Goal: Information Seeking & Learning: Find contact information

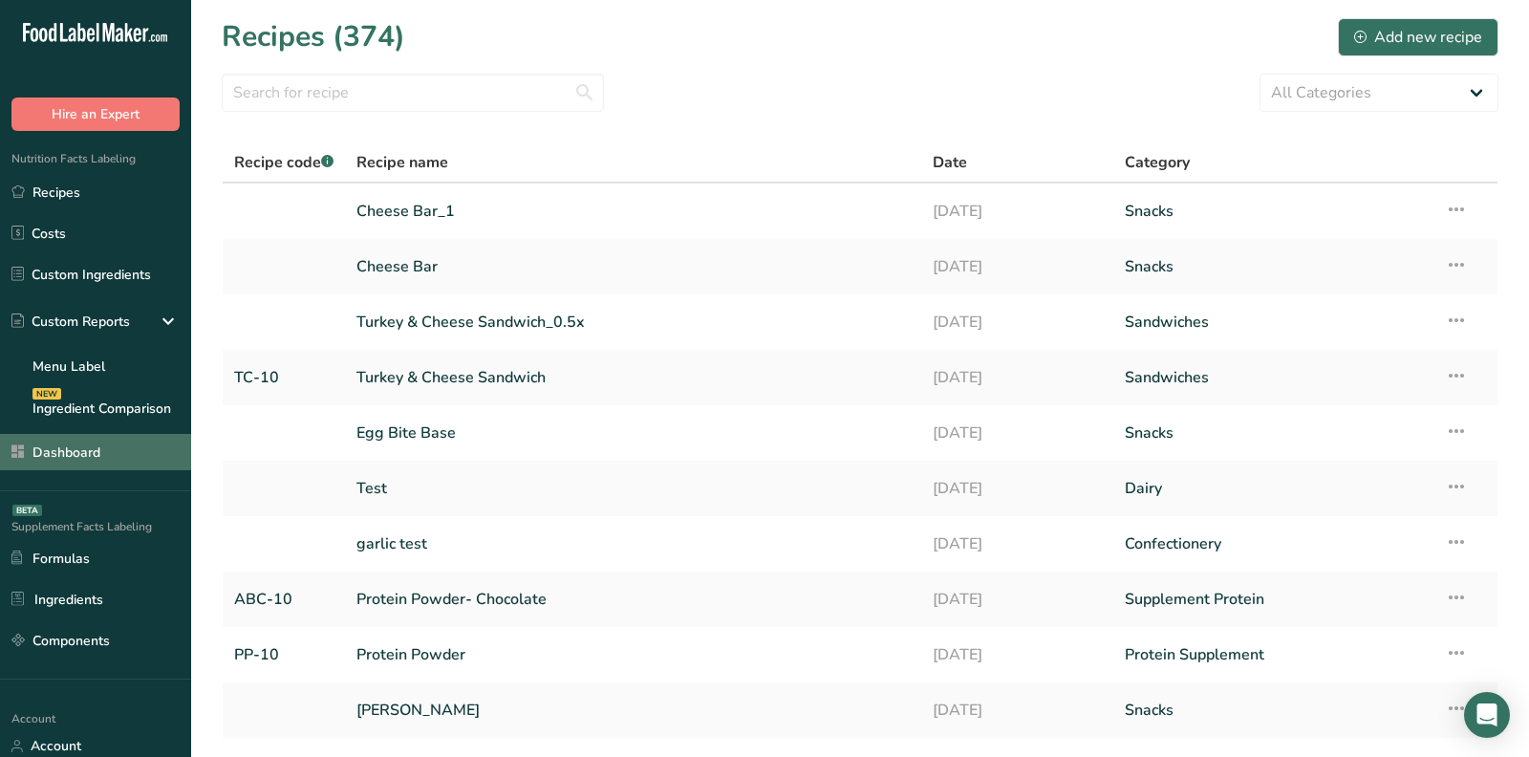
click at [107, 454] on link "Dashboard" at bounding box center [95, 452] width 191 height 36
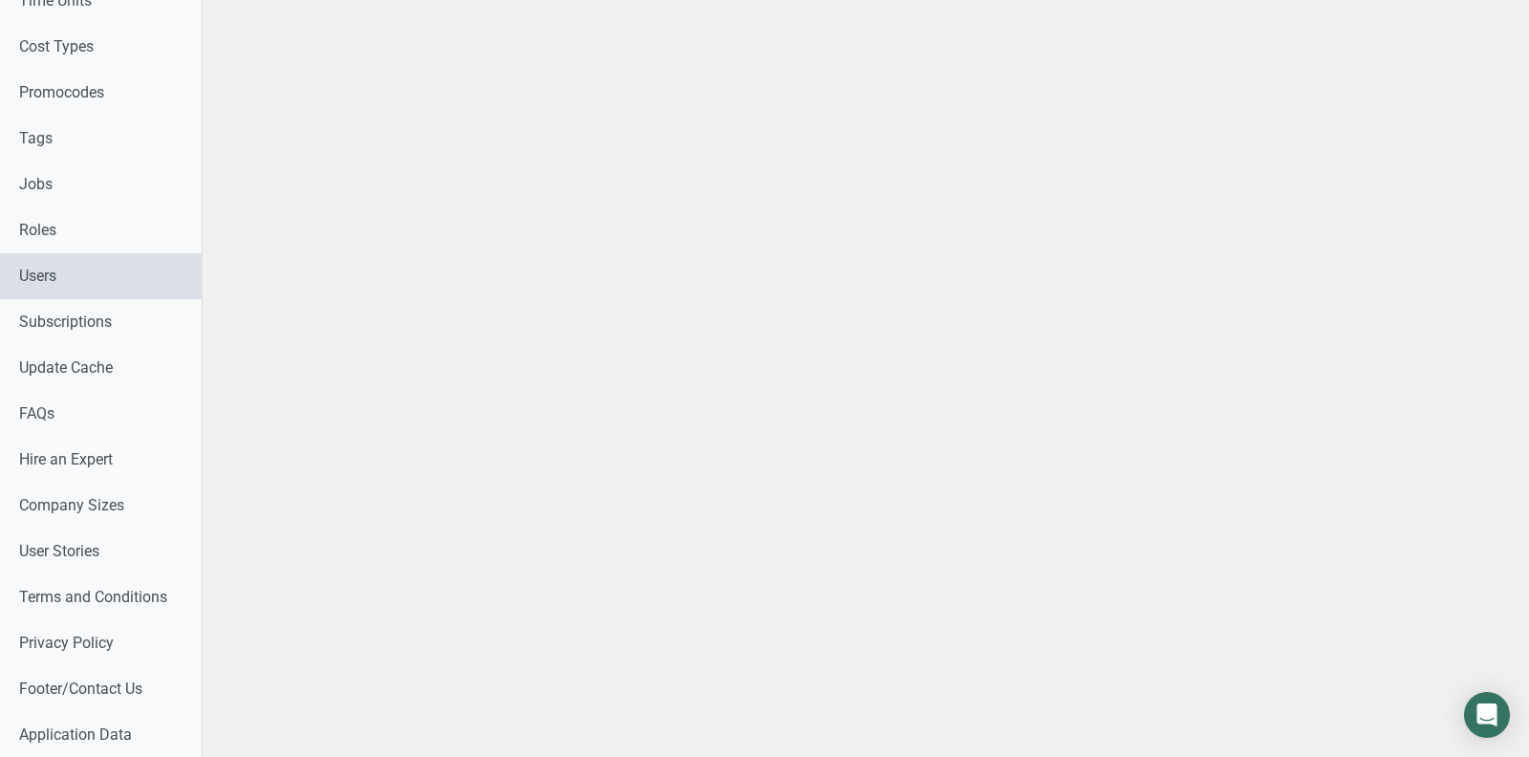
click at [127, 280] on link "Users" at bounding box center [101, 276] width 202 height 46
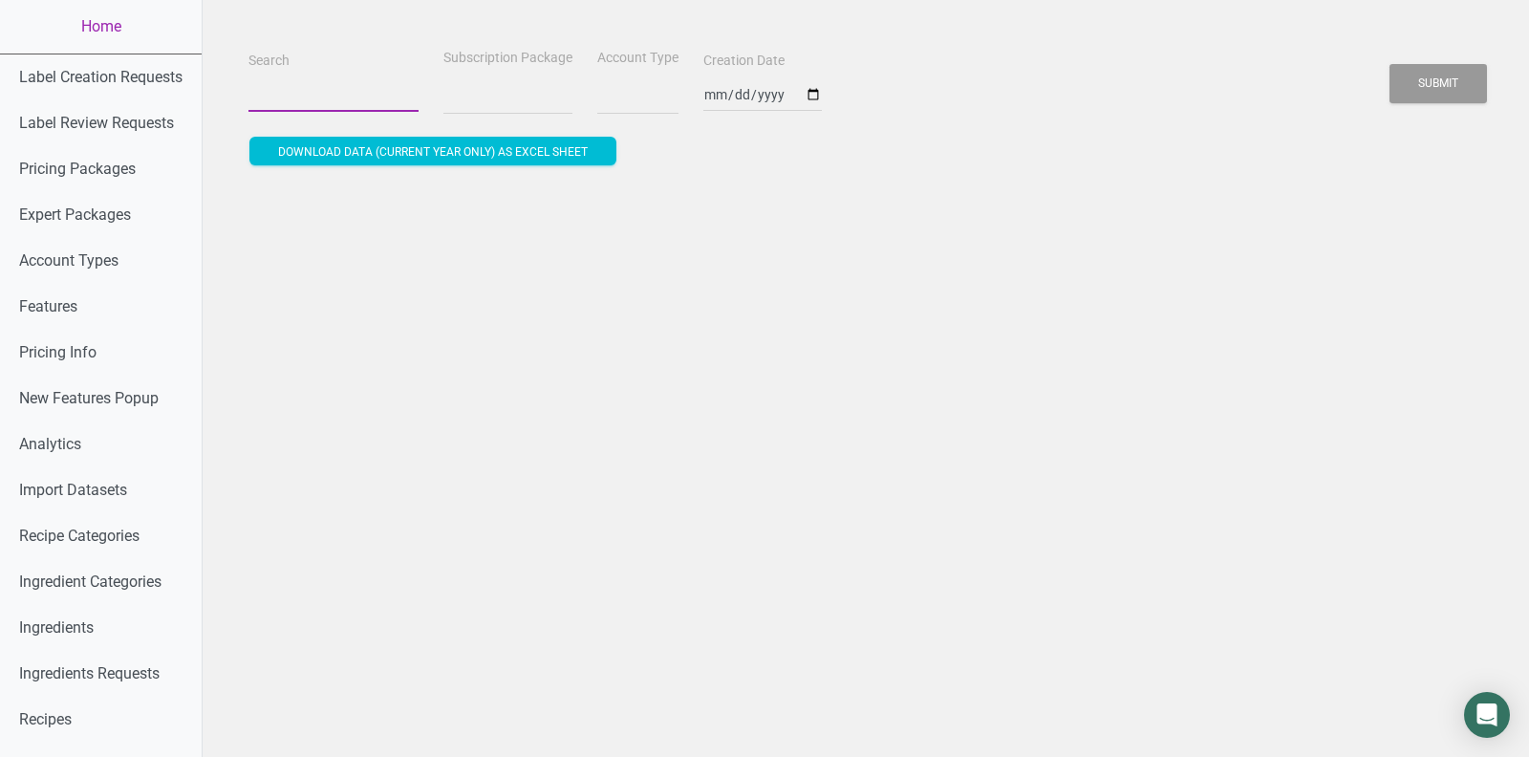
click at [309, 90] on input "Search" at bounding box center [333, 94] width 170 height 34
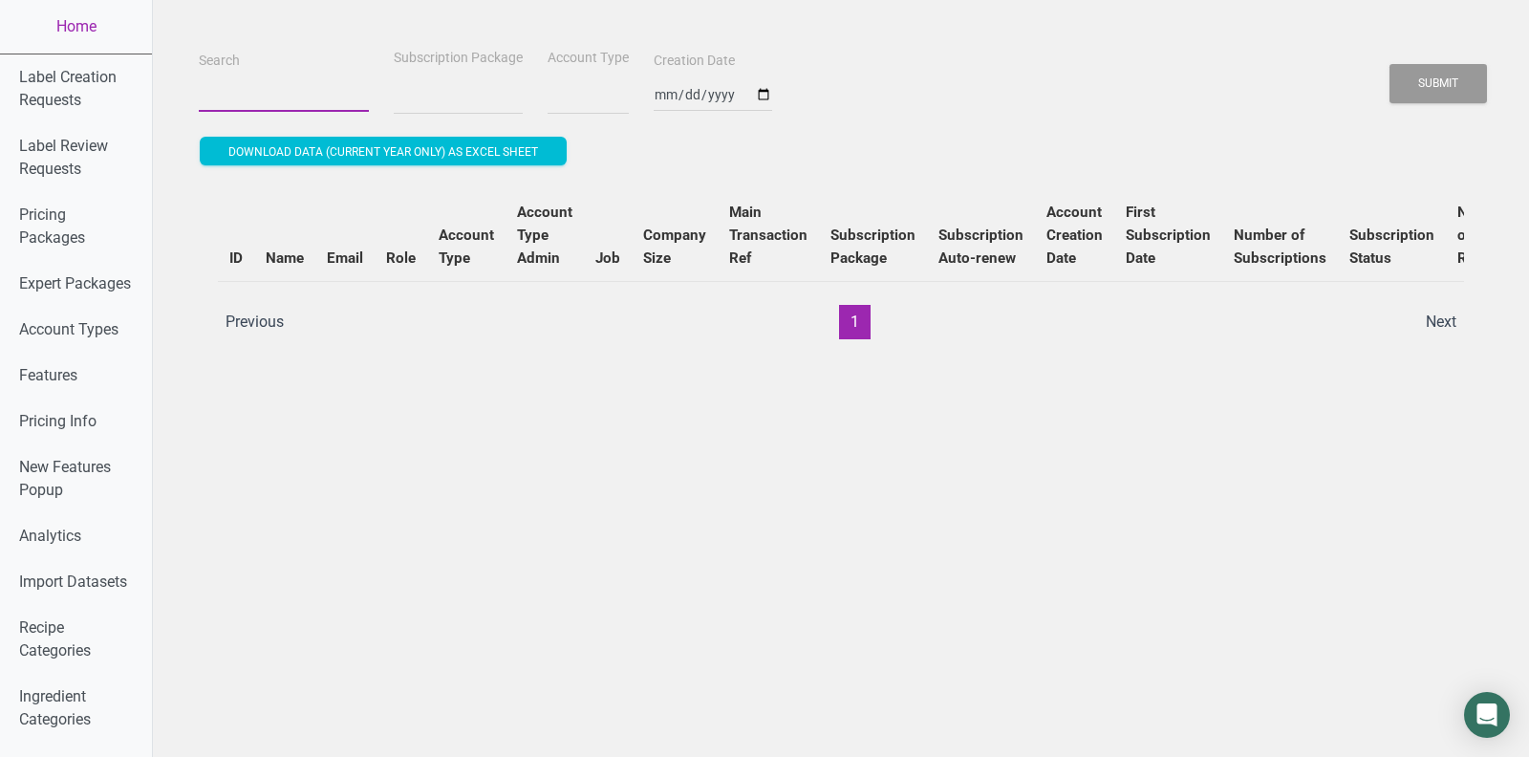
select select
type input "s"
select select
type input "si"
select select
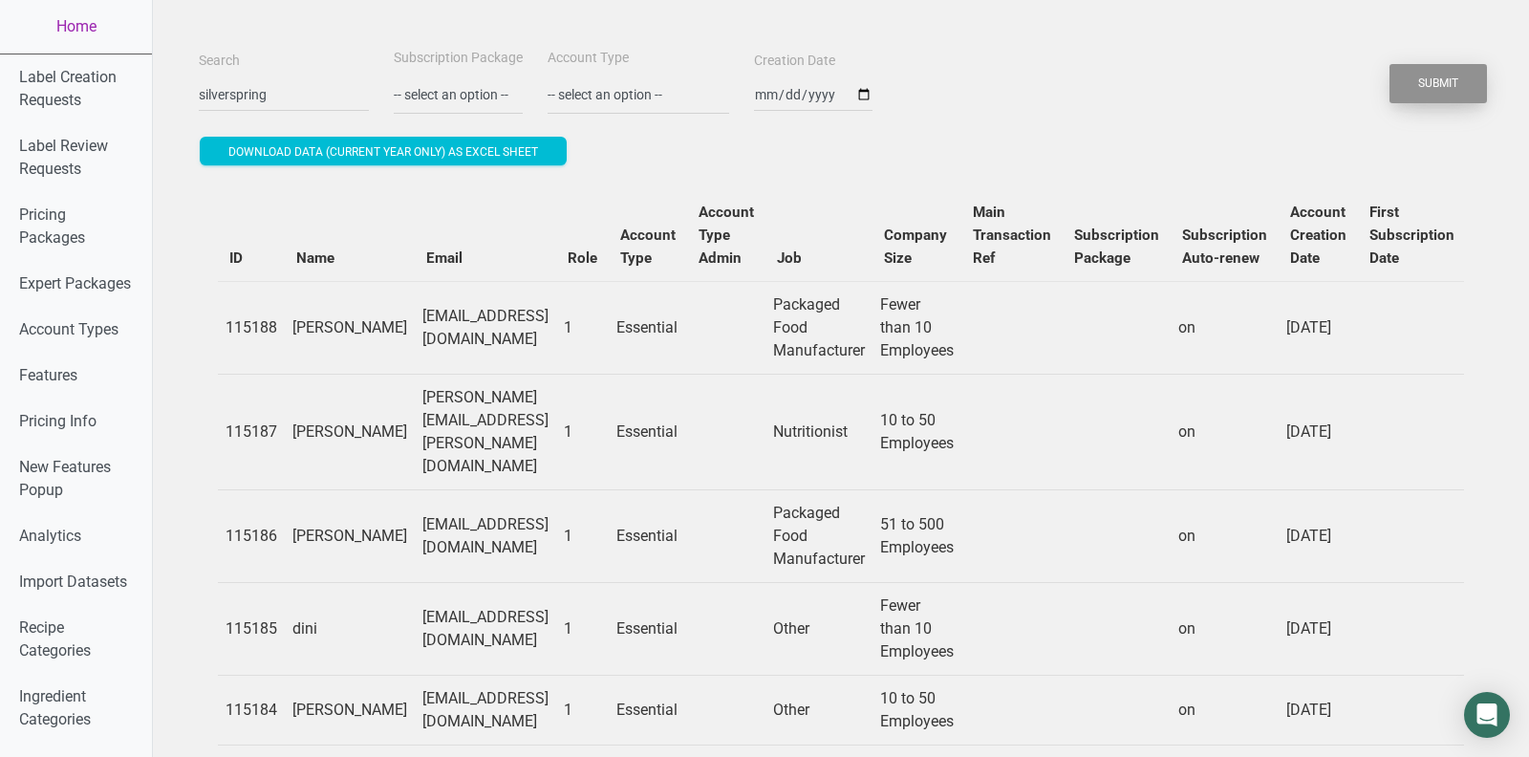
click at [1446, 82] on button "Submit" at bounding box center [1437, 83] width 97 height 39
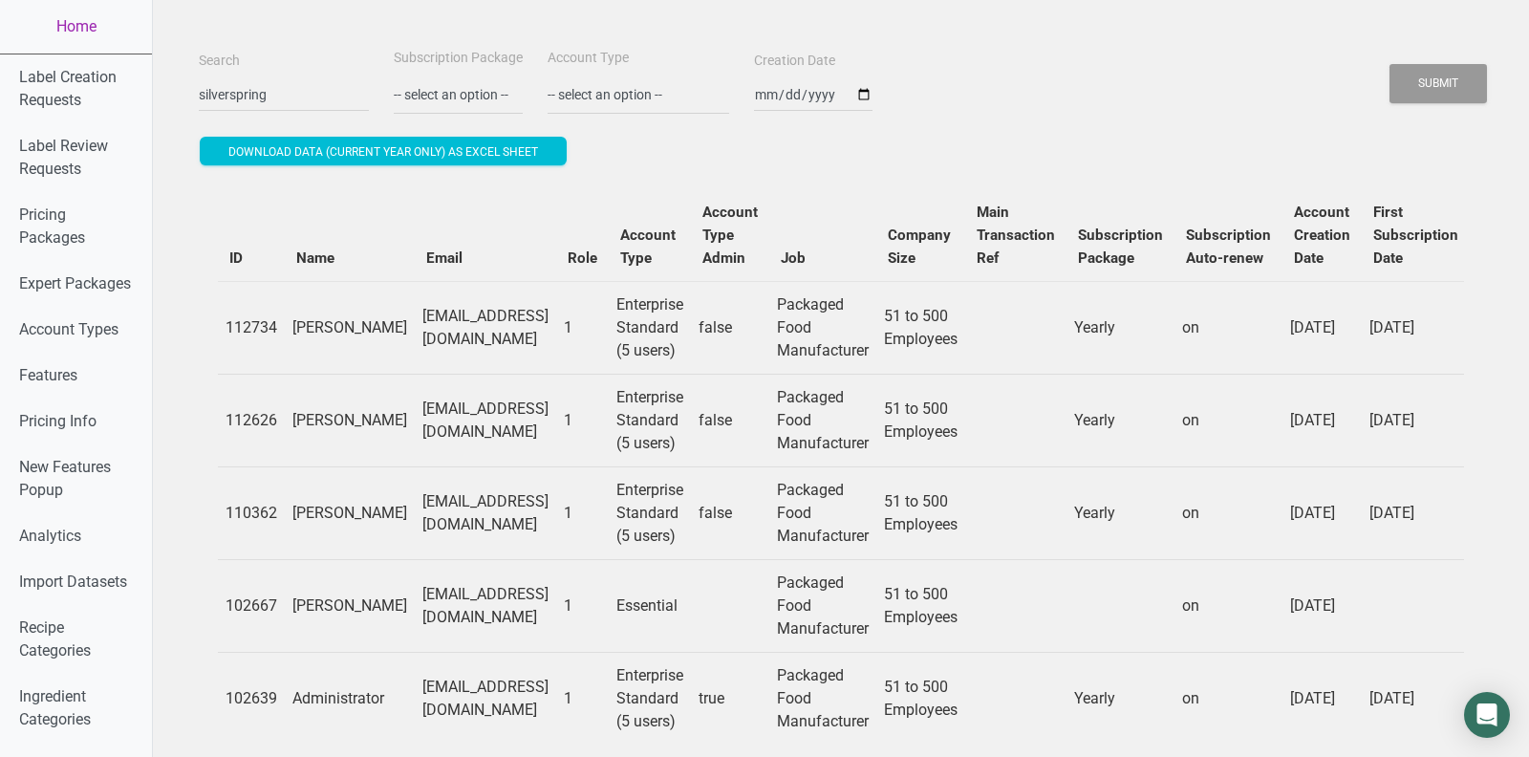
drag, startPoint x: 453, startPoint y: 331, endPoint x: 667, endPoint y: 331, distance: 214.0
click at [667, 332] on tr "112734 [PERSON_NAME] [EMAIL_ADDRESS][DOMAIN_NAME] 1 Enterprise Standard (5 user…" at bounding box center [1175, 327] width 1914 height 93
copy td "@[DOMAIN_NAME]"
click at [249, 86] on input "silverspring" at bounding box center [284, 94] width 170 height 34
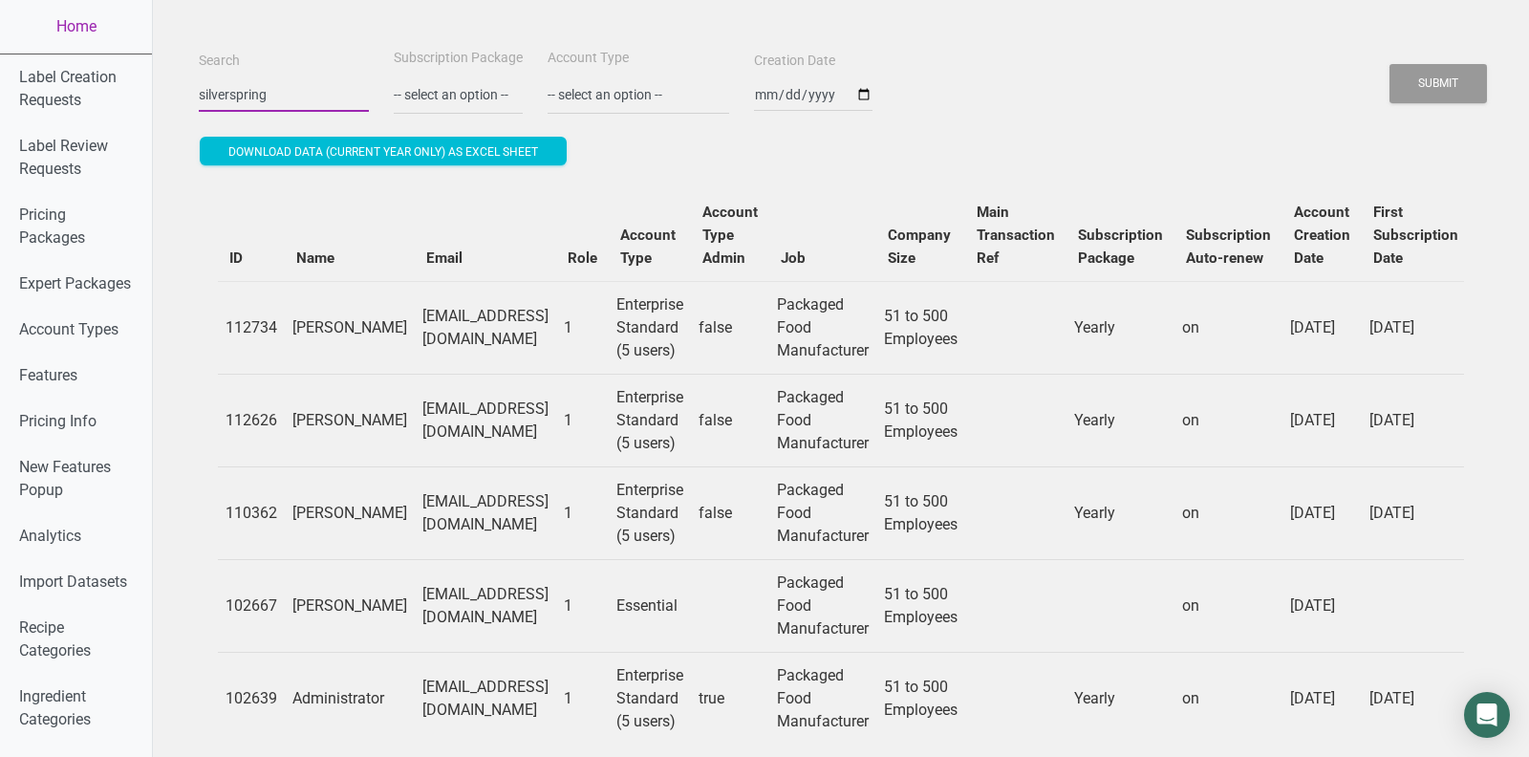
click at [249, 86] on input "silverspring" at bounding box center [284, 94] width 170 height 34
paste input "@[DOMAIN_NAME]"
click at [1389, 64] on button "Submit" at bounding box center [1437, 83] width 97 height 39
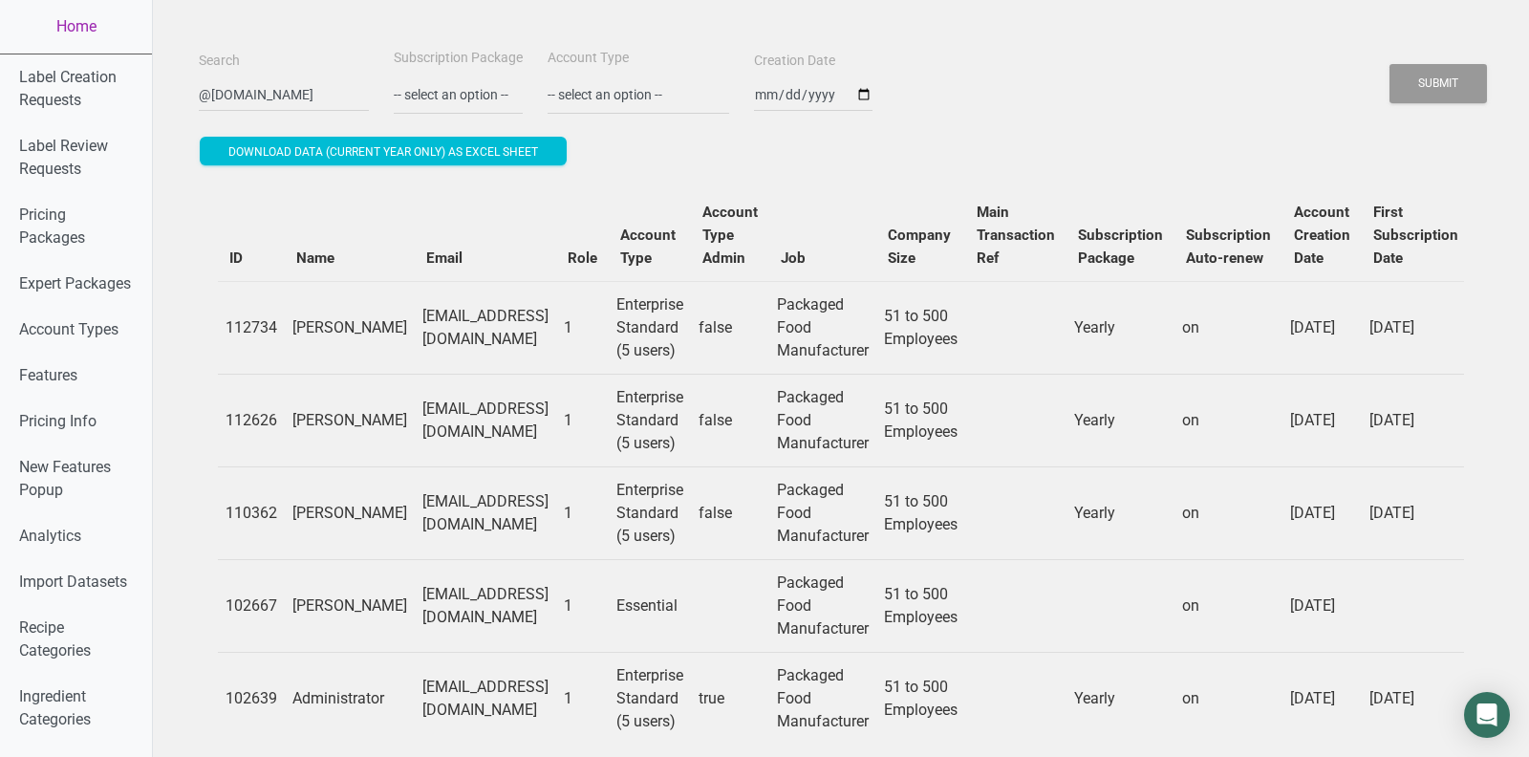
click at [1472, 56] on div "Search @[DOMAIN_NAME] Subscription Package -- select an option -- Monthly Yearl…" at bounding box center [841, 80] width 1294 height 69
click at [1461, 73] on button "Submit" at bounding box center [1437, 83] width 97 height 39
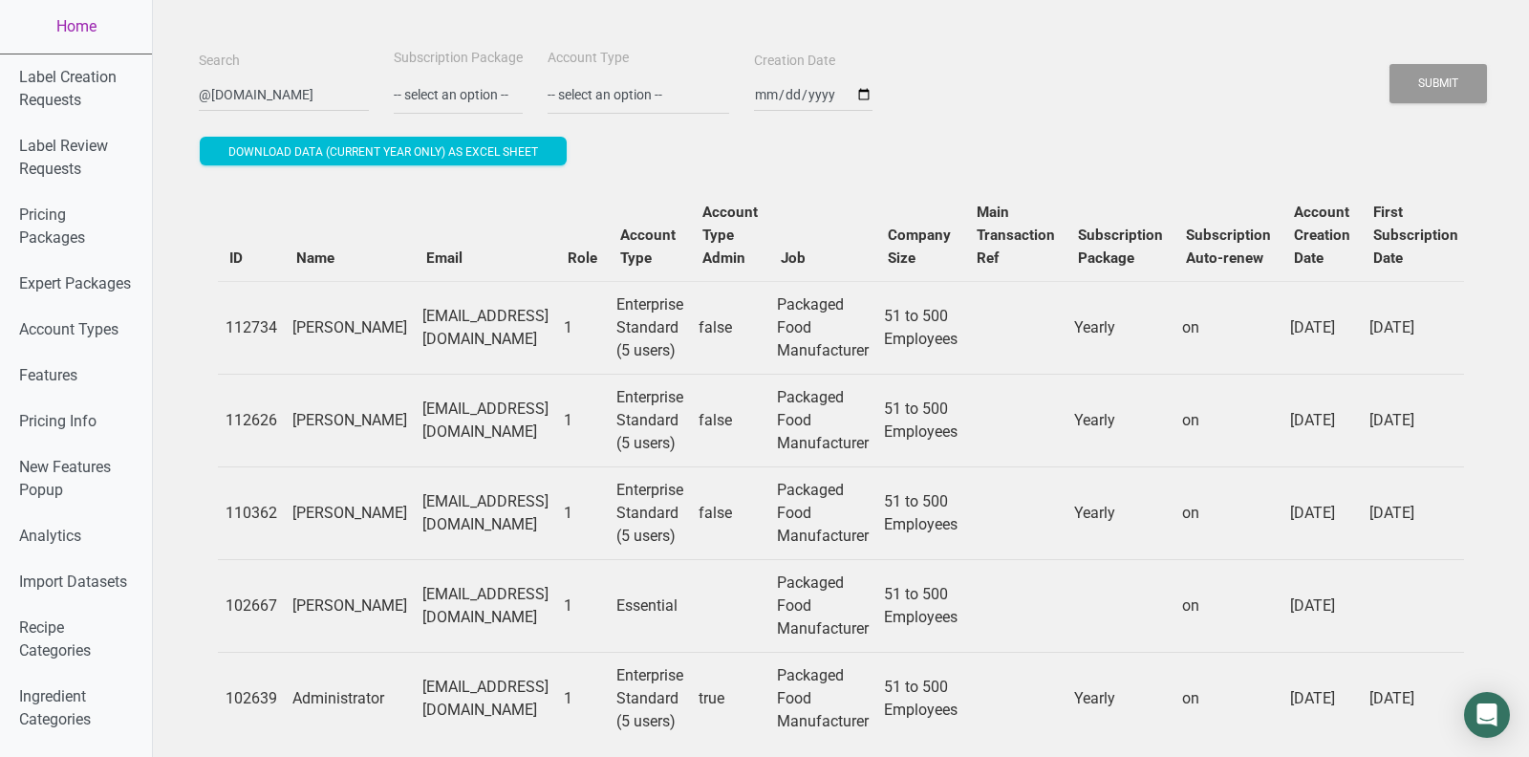
drag, startPoint x: 452, startPoint y: 327, endPoint x: 659, endPoint y: 326, distance: 207.3
click at [556, 326] on td "[EMAIL_ADDRESS][DOMAIN_NAME]" at bounding box center [485, 327] width 141 height 93
copy td "@[DOMAIN_NAME]"
click at [302, 95] on input "@[DOMAIN_NAME]" at bounding box center [284, 94] width 170 height 34
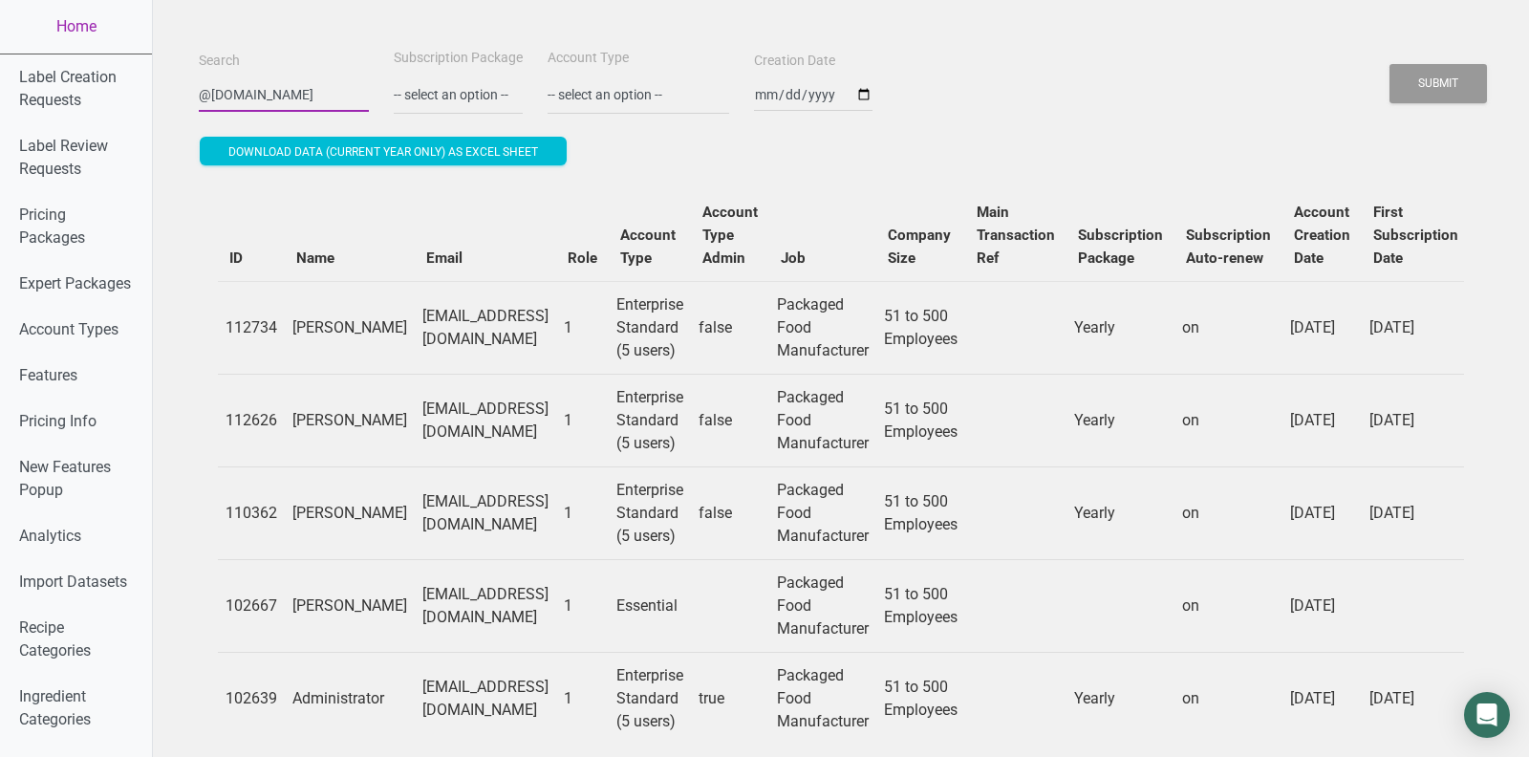
click at [302, 95] on input "@[DOMAIN_NAME]" at bounding box center [284, 94] width 170 height 34
click at [965, 201] on th "Company Size" at bounding box center [920, 235] width 89 height 93
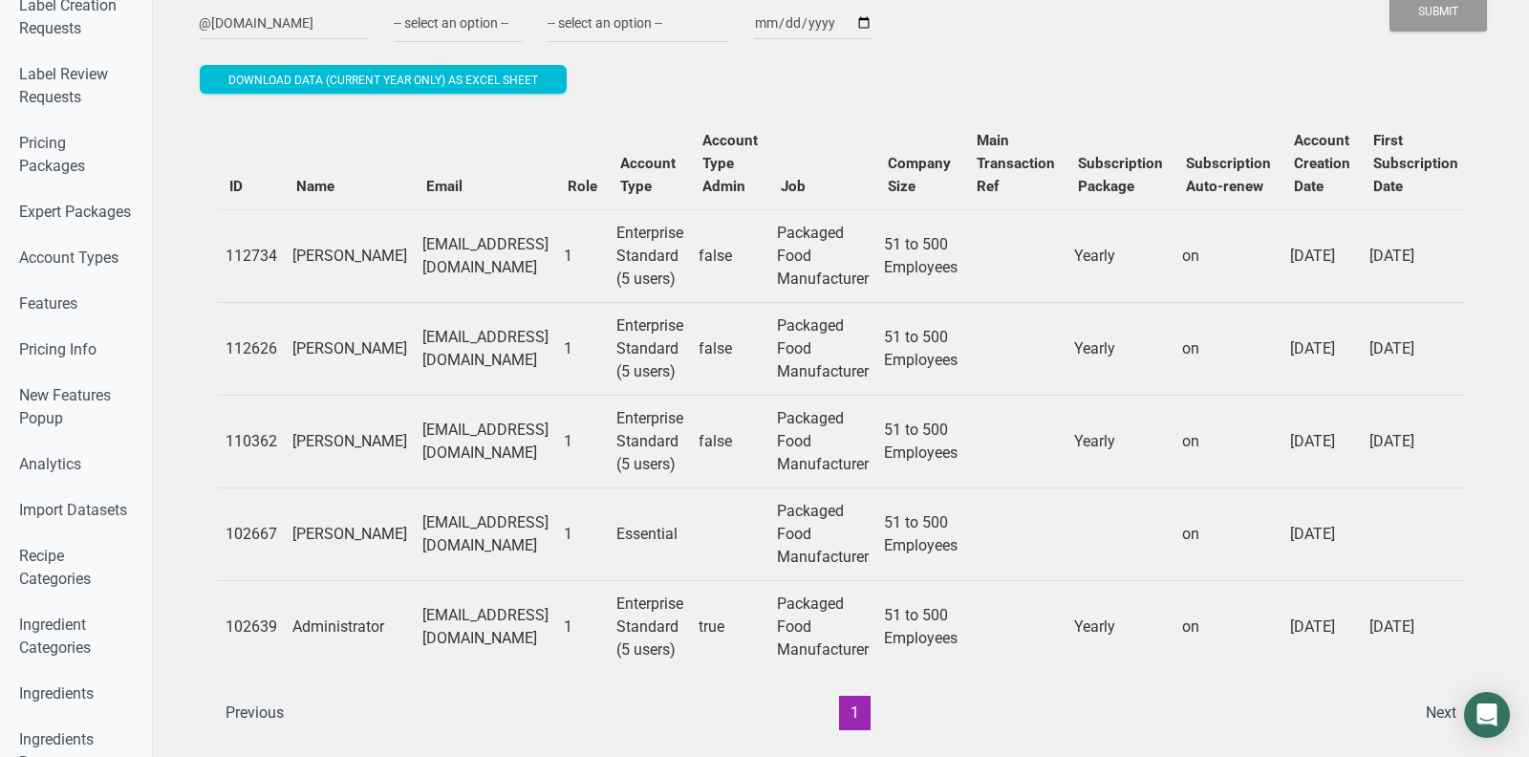
scroll to position [52, 0]
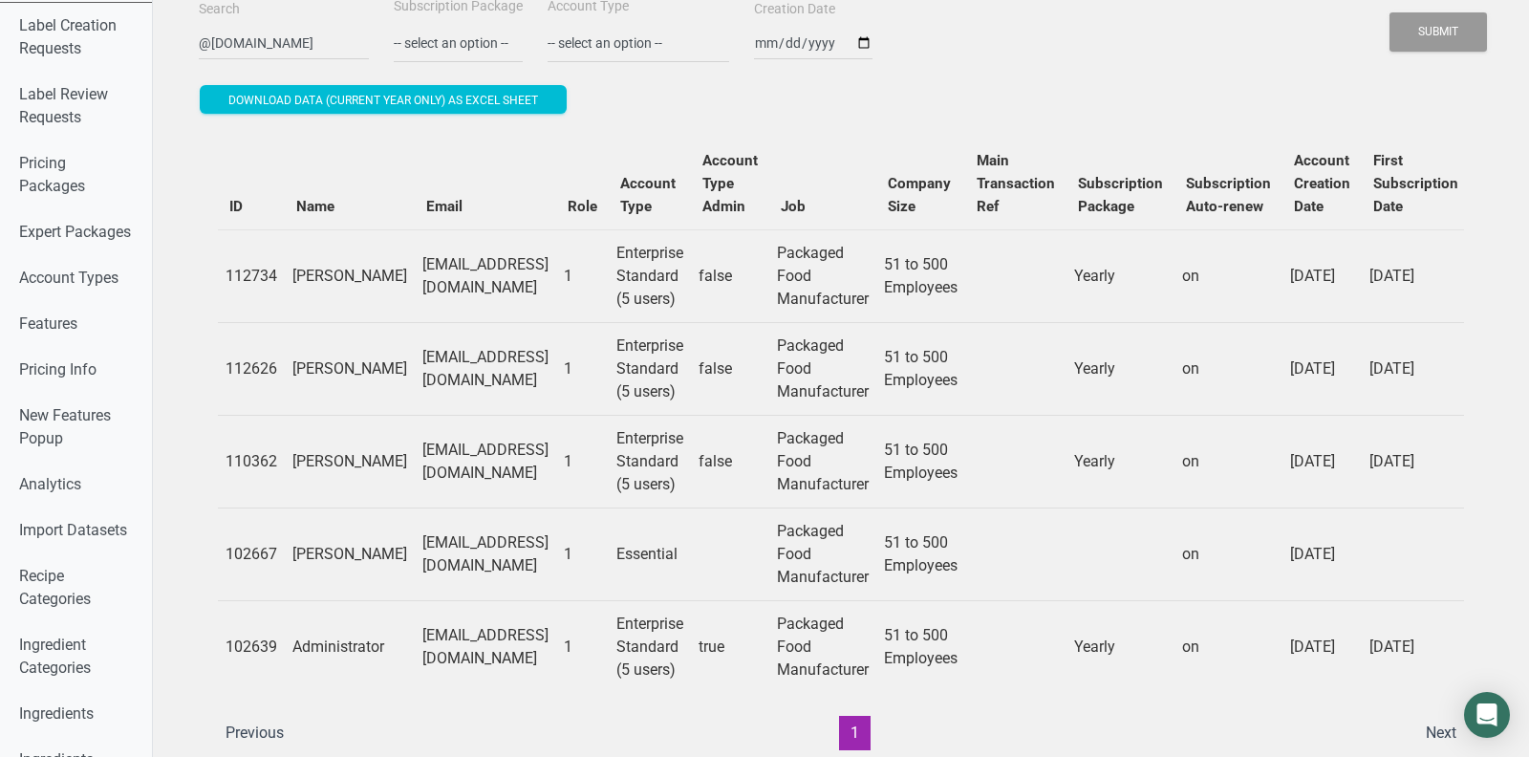
click at [512, 275] on td "[EMAIL_ADDRESS][DOMAIN_NAME]" at bounding box center [485, 275] width 141 height 93
copy td "[EMAIL_ADDRESS][DOMAIN_NAME]"
click at [486, 363] on td "[EMAIL_ADDRESS][DOMAIN_NAME]" at bounding box center [485, 368] width 141 height 93
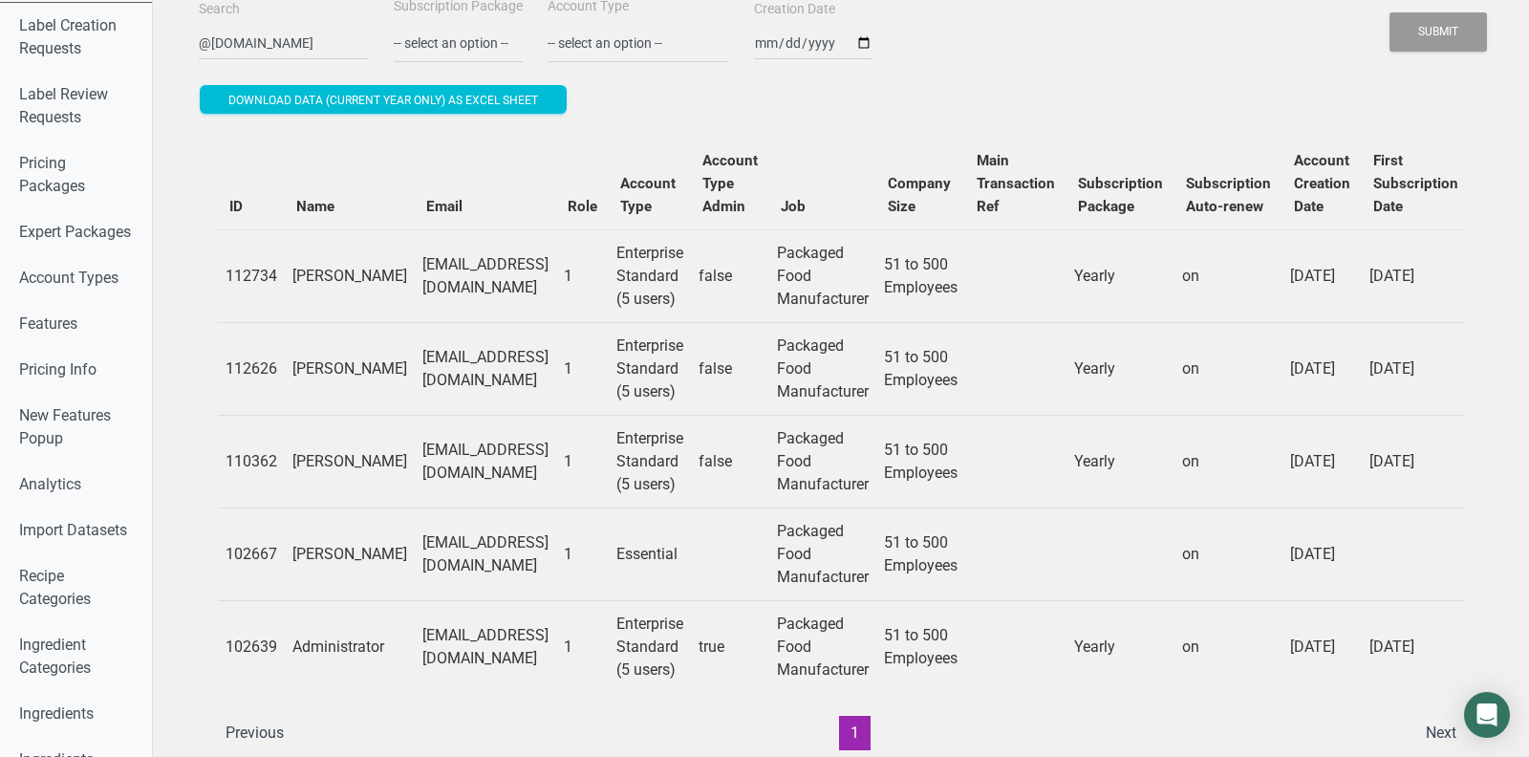
click at [486, 363] on td "[EMAIL_ADDRESS][DOMAIN_NAME]" at bounding box center [485, 368] width 141 height 93
copy td "[EMAIL_ADDRESS][DOMAIN_NAME]"
click at [497, 457] on td "[EMAIL_ADDRESS][DOMAIN_NAME]" at bounding box center [485, 461] width 141 height 93
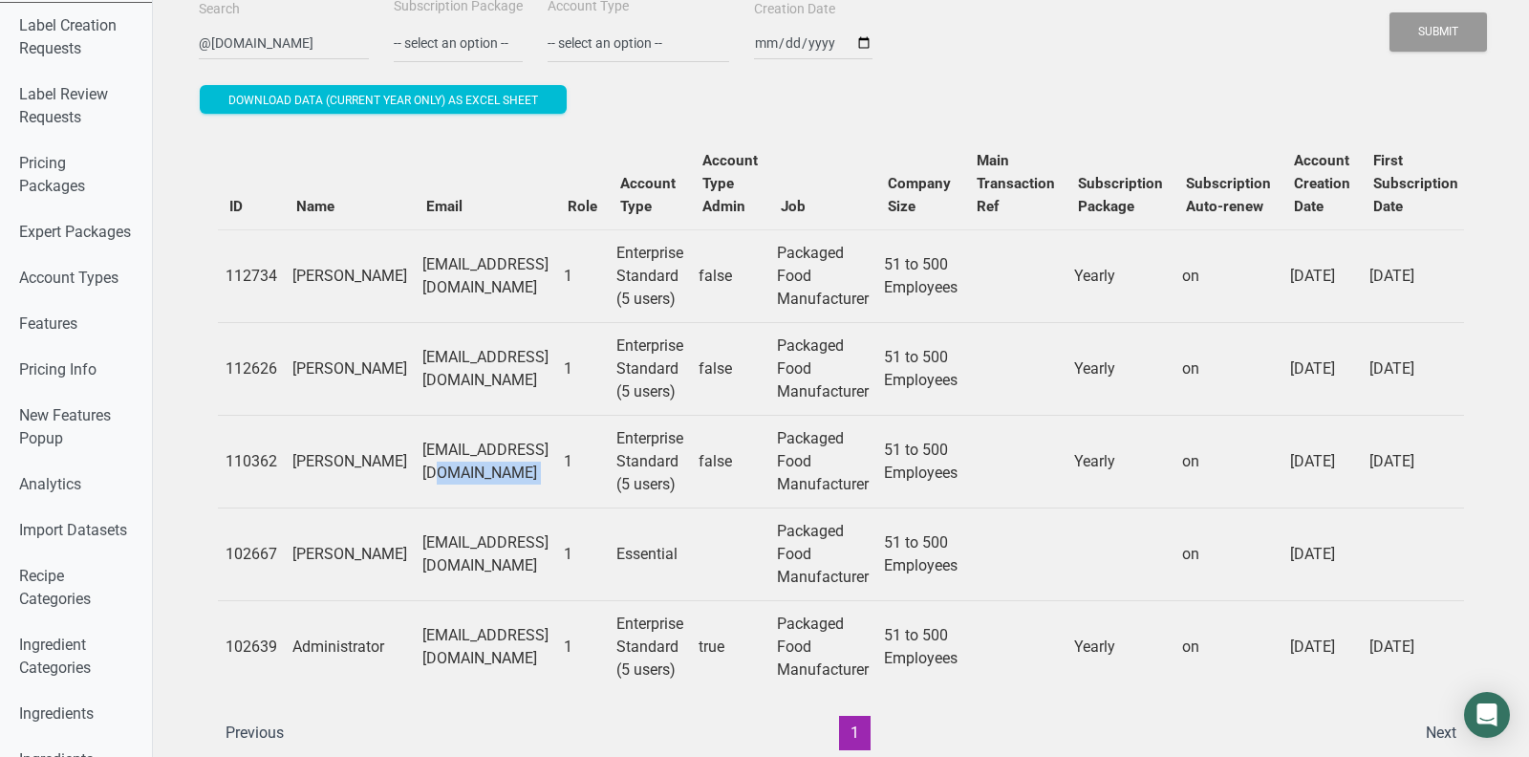
click at [497, 457] on td "[EMAIL_ADDRESS][DOMAIN_NAME]" at bounding box center [485, 461] width 141 height 93
copy td "[EMAIL_ADDRESS][DOMAIN_NAME]"
click at [525, 653] on td "[EMAIL_ADDRESS][DOMAIN_NAME]" at bounding box center [485, 646] width 141 height 93
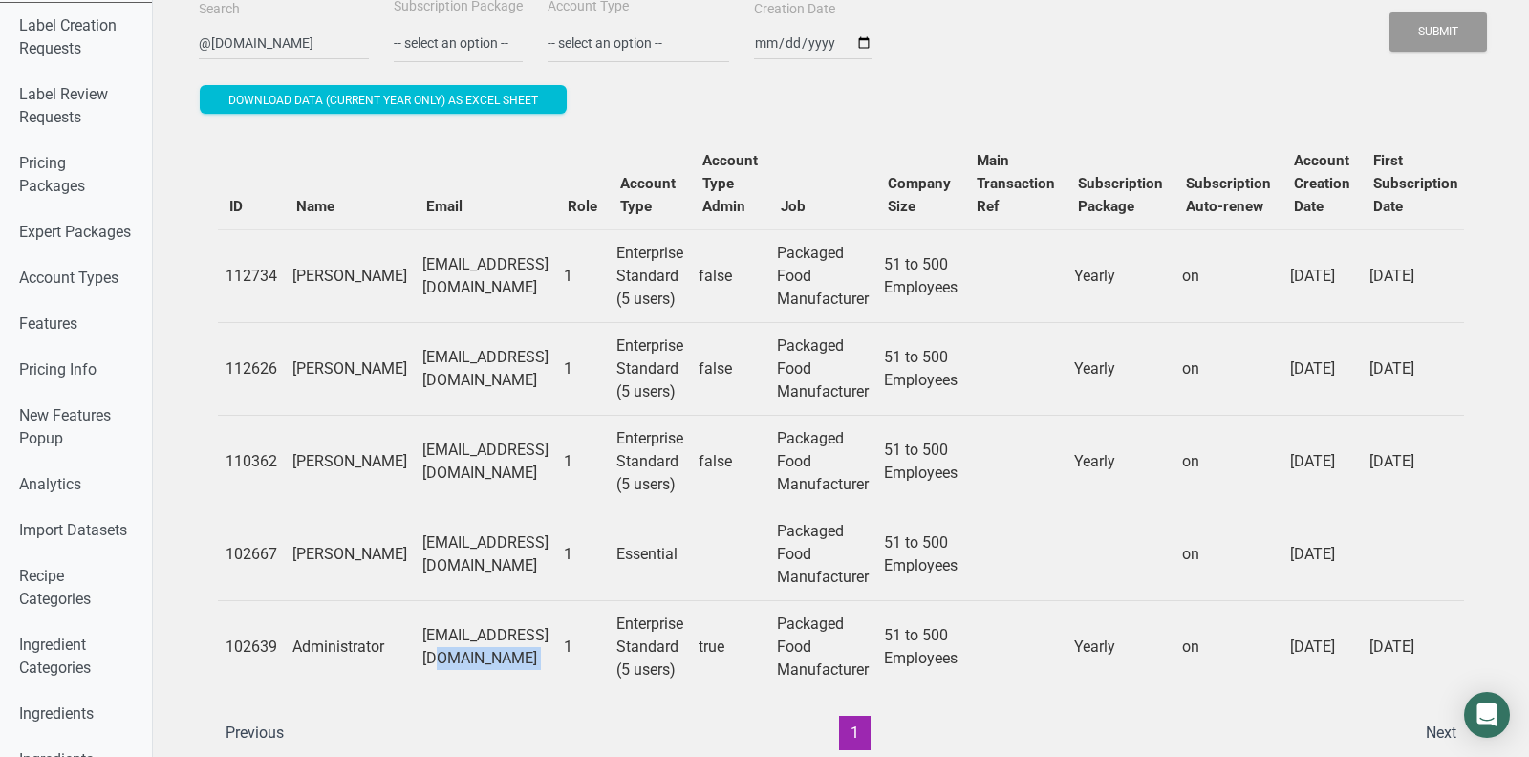
copy td "[EMAIL_ADDRESS][DOMAIN_NAME]"
click at [252, 37] on input "@[DOMAIN_NAME]" at bounding box center [284, 43] width 170 height 34
click at [1472, 33] on button "Submit" at bounding box center [1437, 31] width 97 height 39
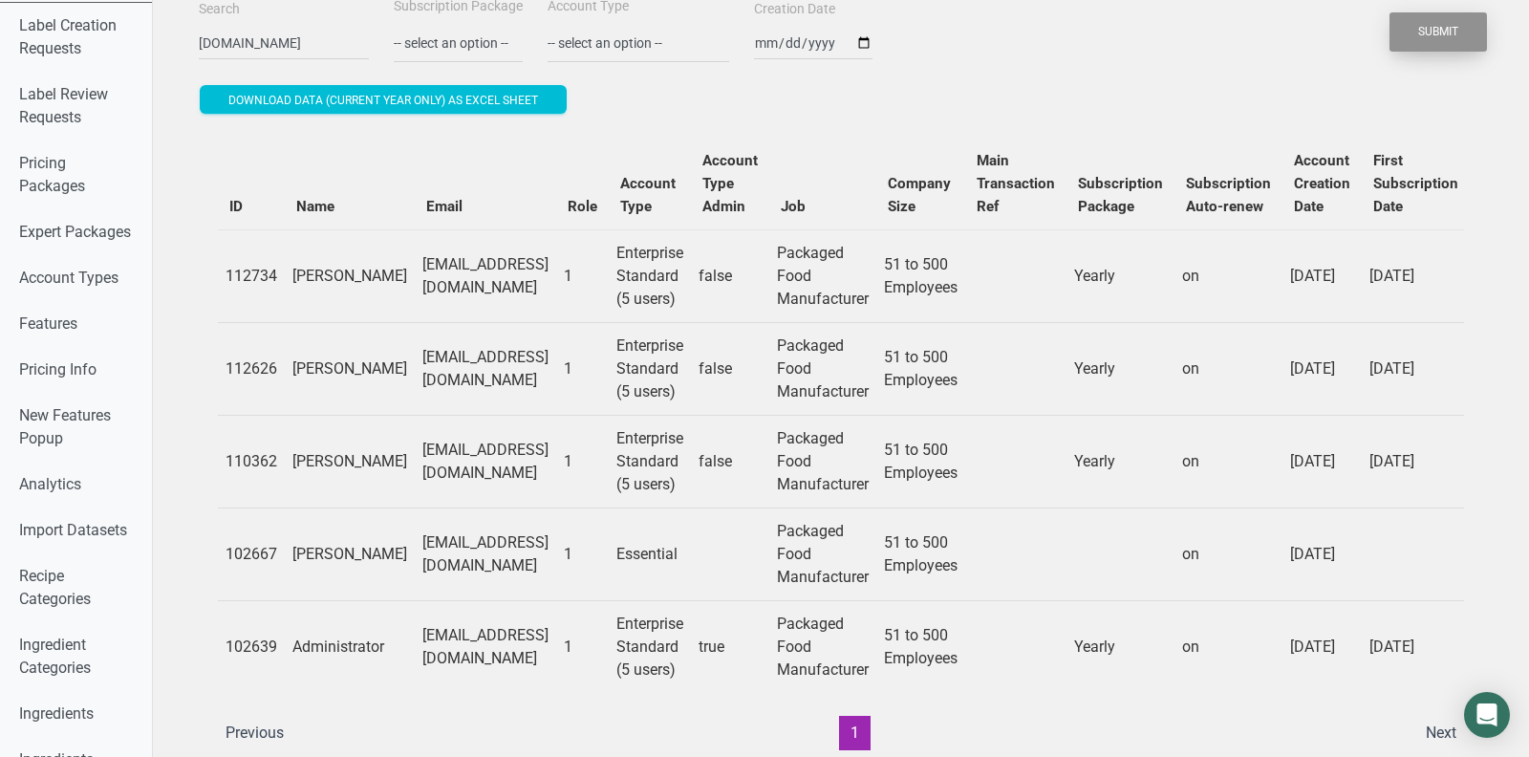
scroll to position [0, 0]
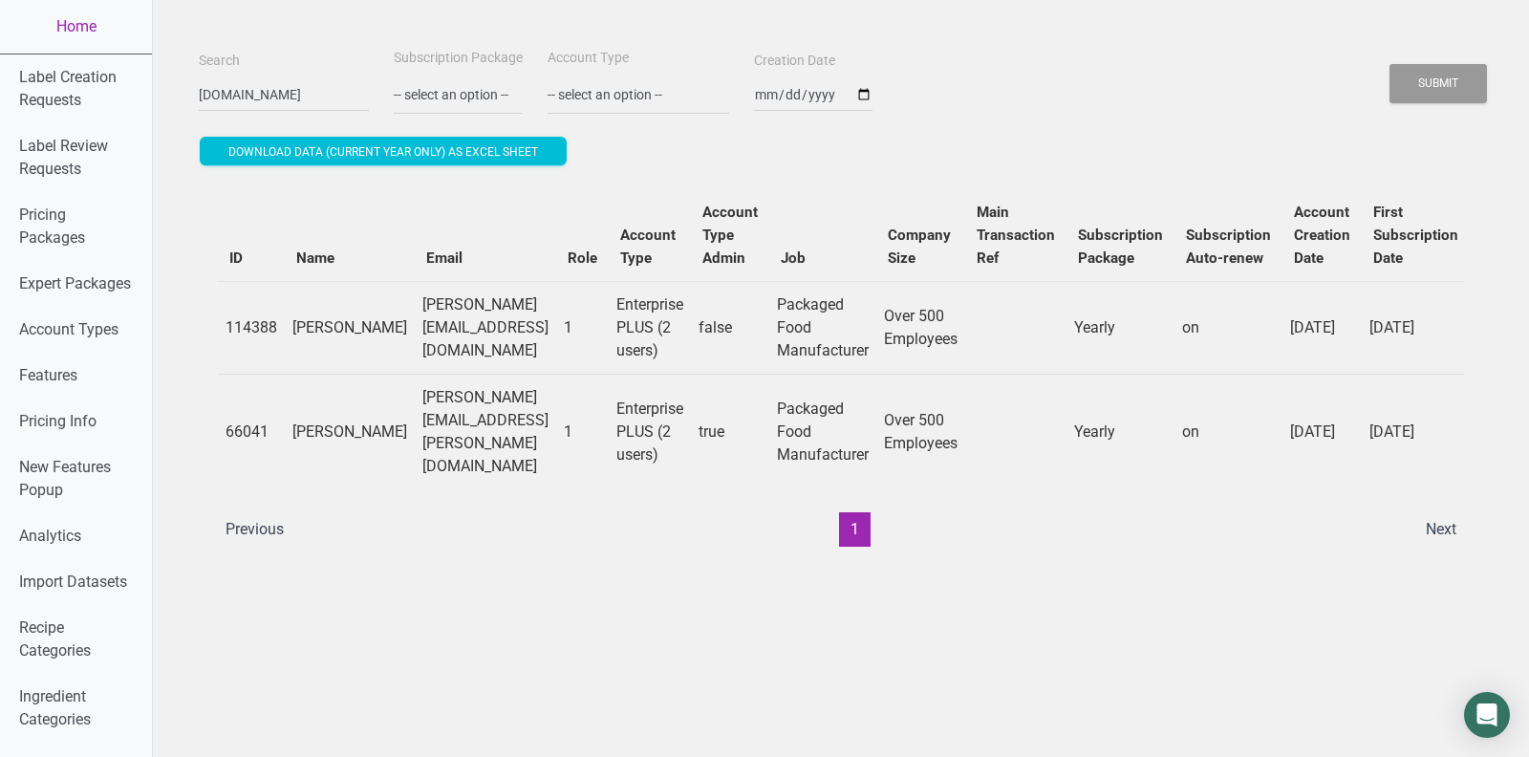
click at [518, 333] on td "[PERSON_NAME][EMAIL_ADDRESS][DOMAIN_NAME]" at bounding box center [485, 327] width 141 height 93
copy td "[PERSON_NAME][EMAIL_ADDRESS][DOMAIN_NAME]"
click at [289, 99] on input "[DOMAIN_NAME]" at bounding box center [284, 94] width 170 height 34
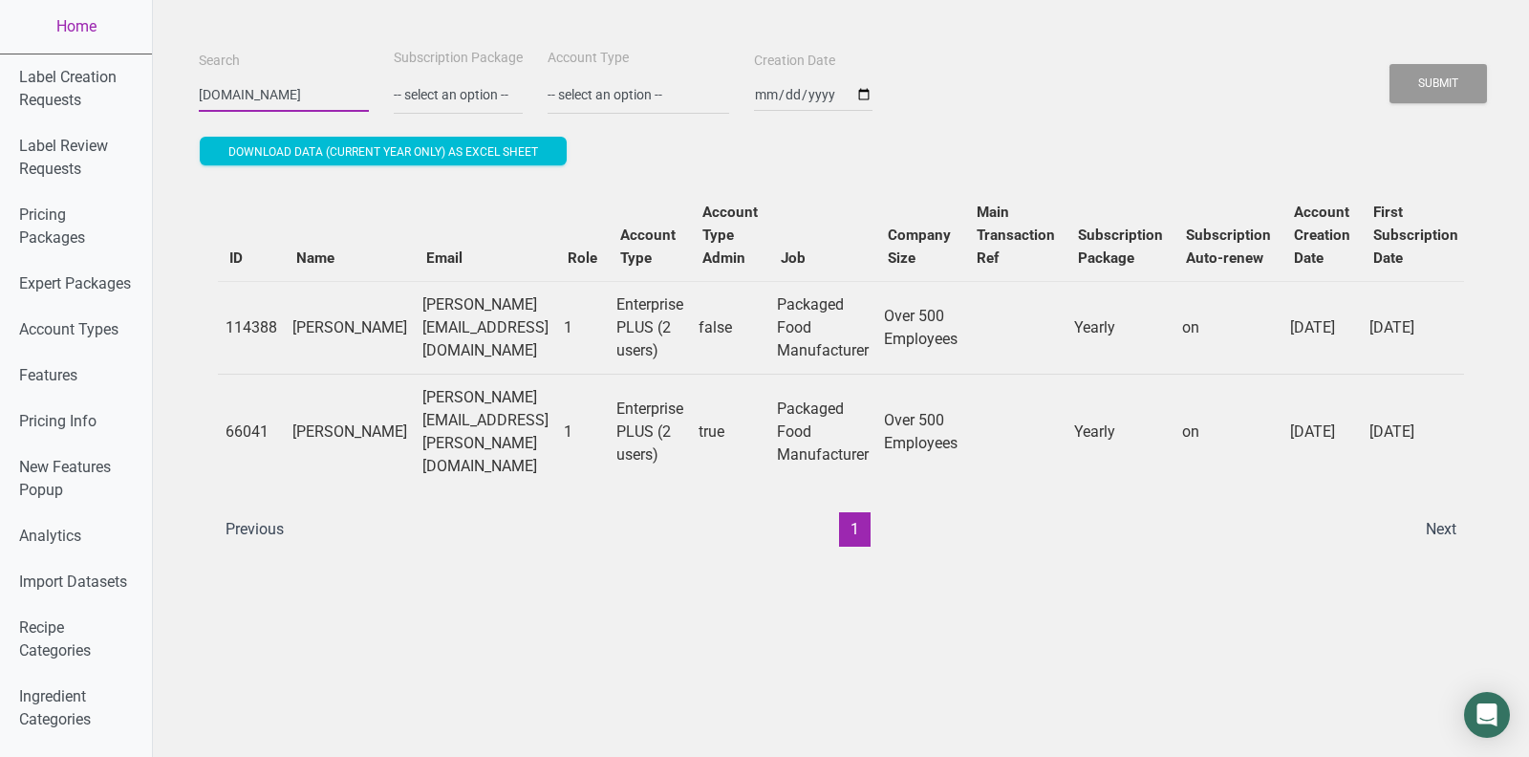
click at [289, 99] on input "[DOMAIN_NAME]" at bounding box center [284, 94] width 170 height 34
type input "olddutchfoods.STEP"
click at [1389, 64] on button "Submit" at bounding box center [1437, 83] width 97 height 39
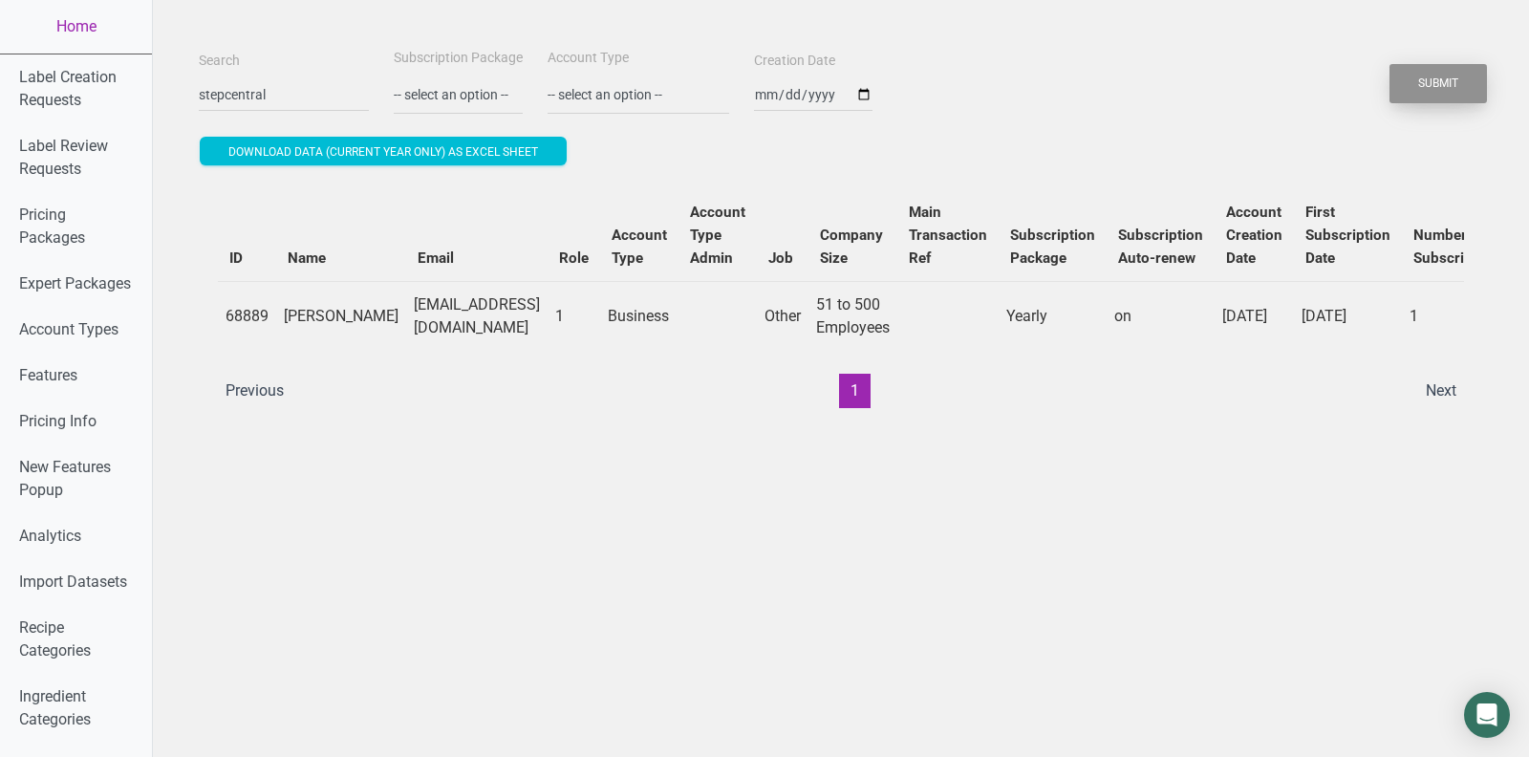
click at [1449, 95] on button "Submit" at bounding box center [1437, 83] width 97 height 39
click at [498, 332] on td "[EMAIL_ADDRESS][DOMAIN_NAME]" at bounding box center [476, 316] width 141 height 70
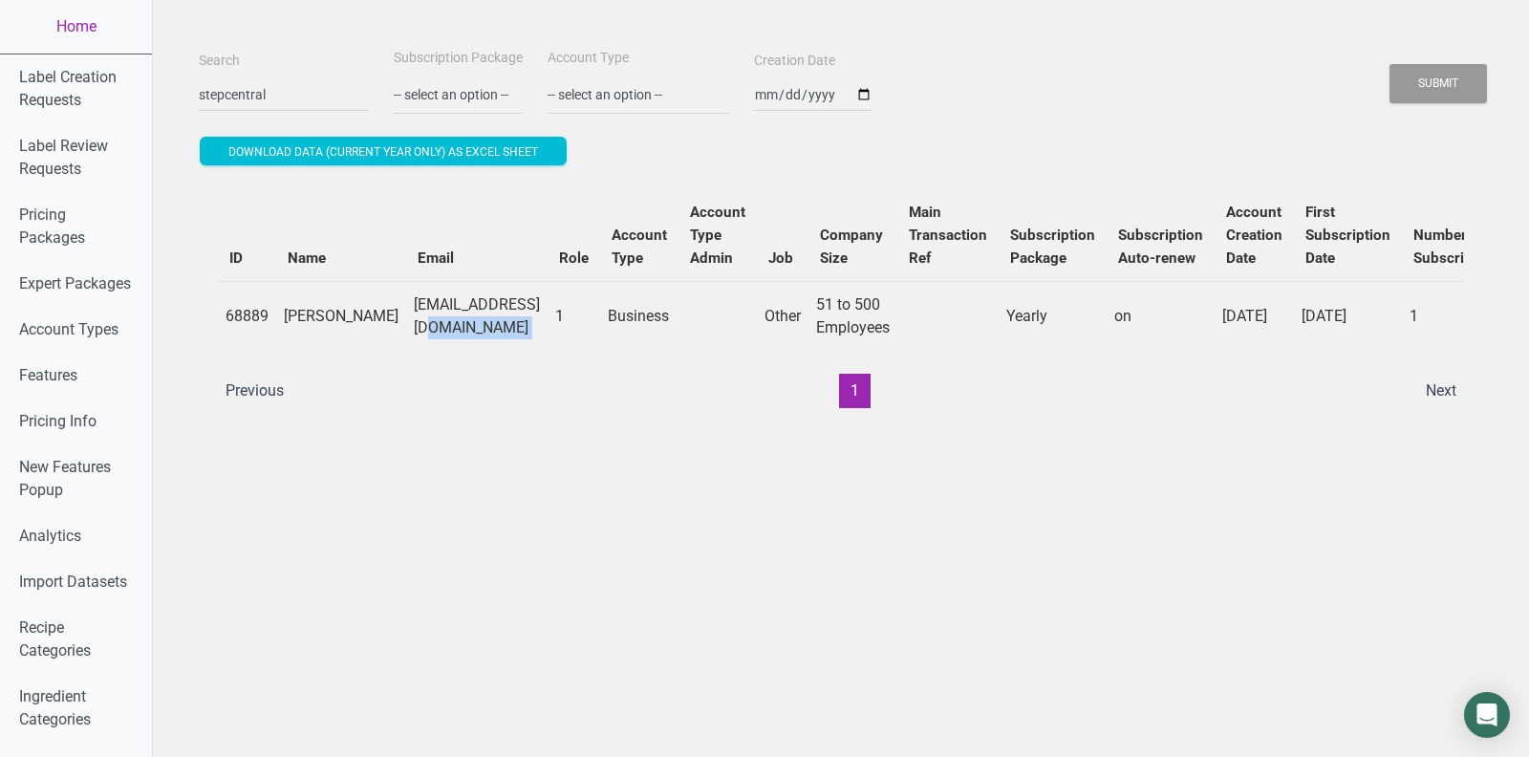
copy td "[EMAIL_ADDRESS][DOMAIN_NAME]"
click at [259, 97] on input "stepcentral" at bounding box center [284, 94] width 170 height 34
type input "snackruptor"
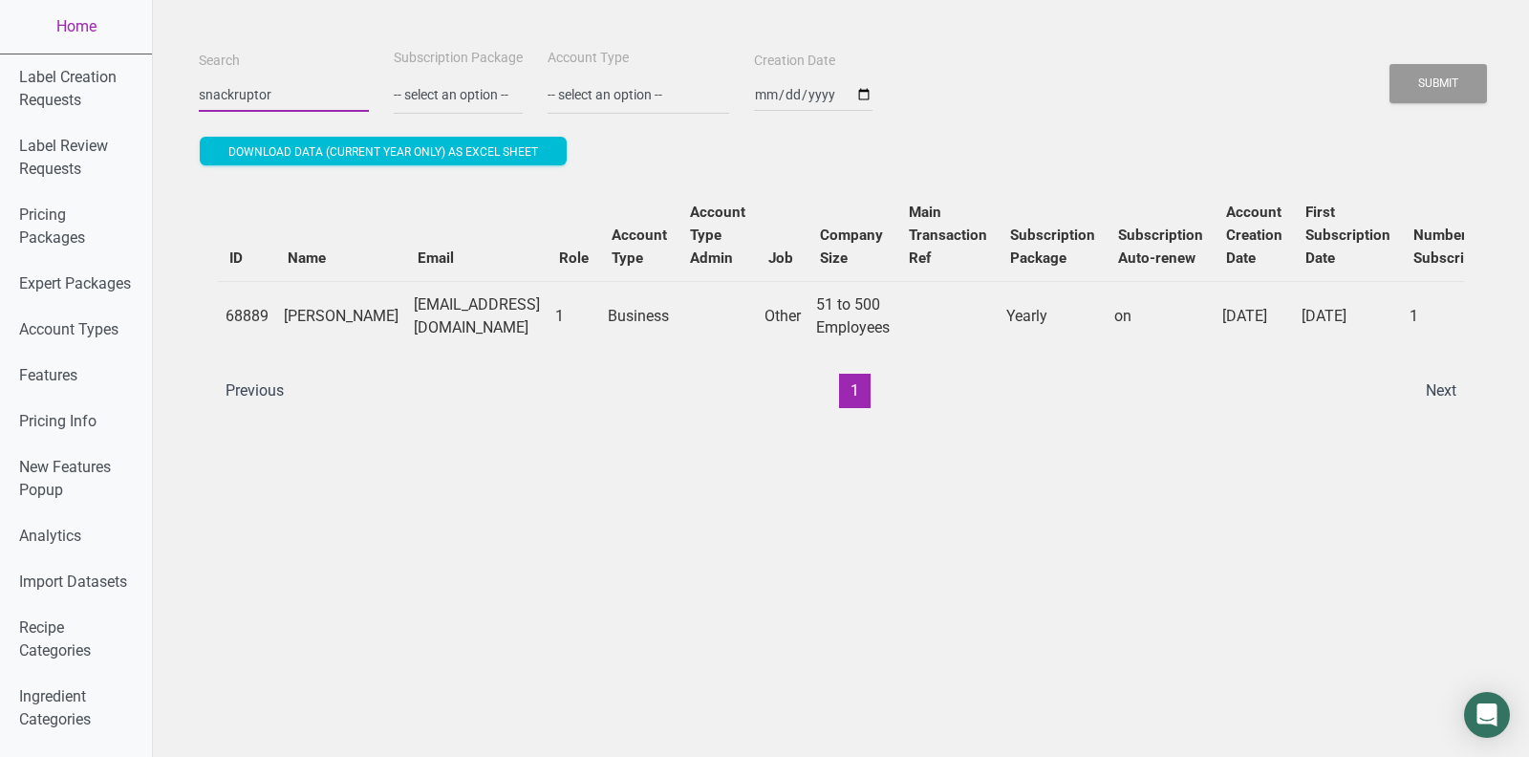
click at [1389, 64] on button "Submit" at bounding box center [1437, 83] width 97 height 39
click at [1464, 83] on button "Submit" at bounding box center [1437, 83] width 97 height 39
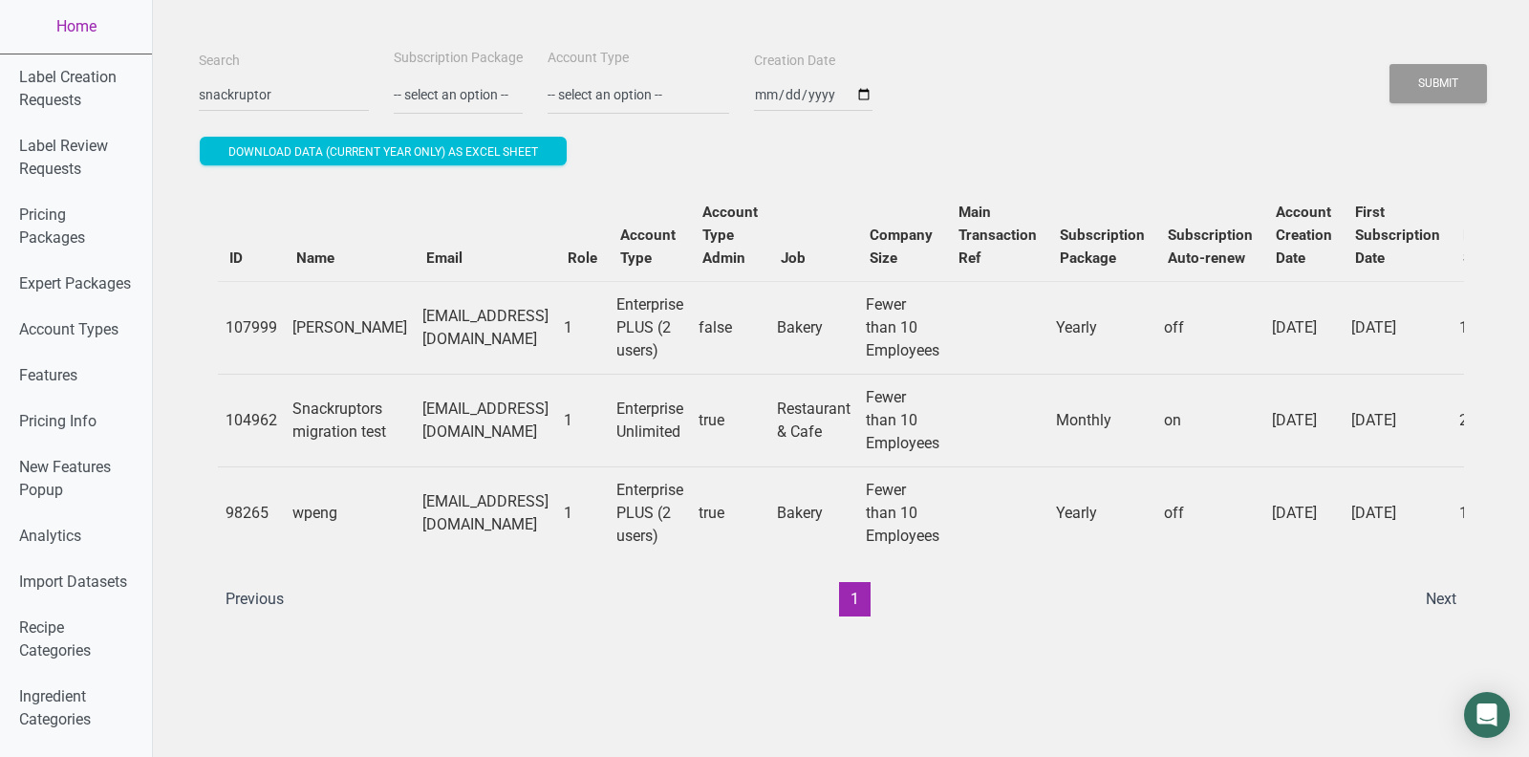
click at [502, 505] on td "[EMAIL_ADDRESS][DOMAIN_NAME]" at bounding box center [485, 512] width 141 height 93
click at [459, 315] on td "[EMAIL_ADDRESS][DOMAIN_NAME]" at bounding box center [485, 327] width 141 height 93
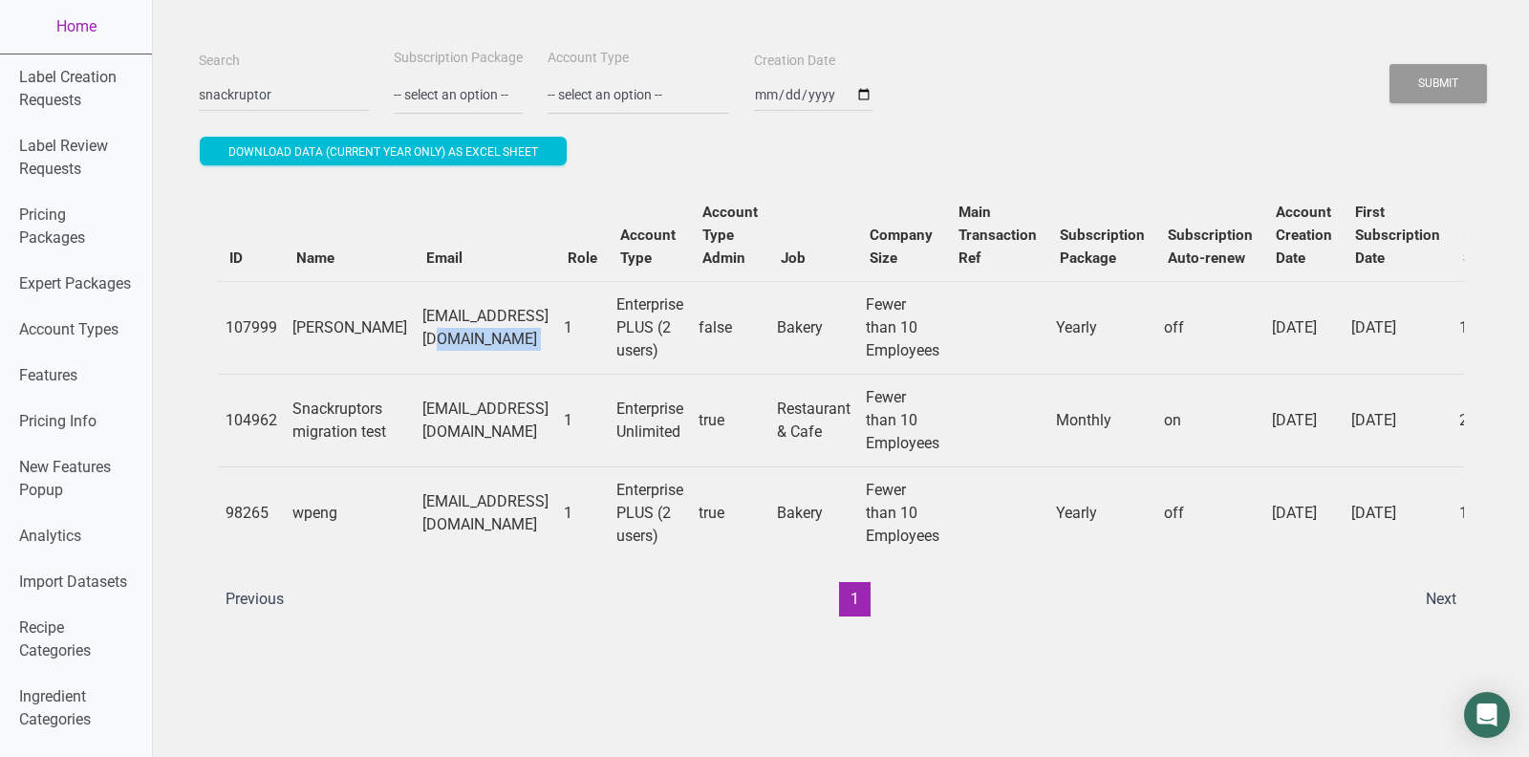
click at [459, 315] on td "[EMAIL_ADDRESS][DOMAIN_NAME]" at bounding box center [485, 327] width 141 height 93
copy td "[EMAIL_ADDRESS][DOMAIN_NAME]"
click at [259, 137] on button "Download data (current year only) as excel sheet" at bounding box center [383, 151] width 367 height 29
click at [259, 100] on input "snackruptor" at bounding box center [284, 94] width 170 height 34
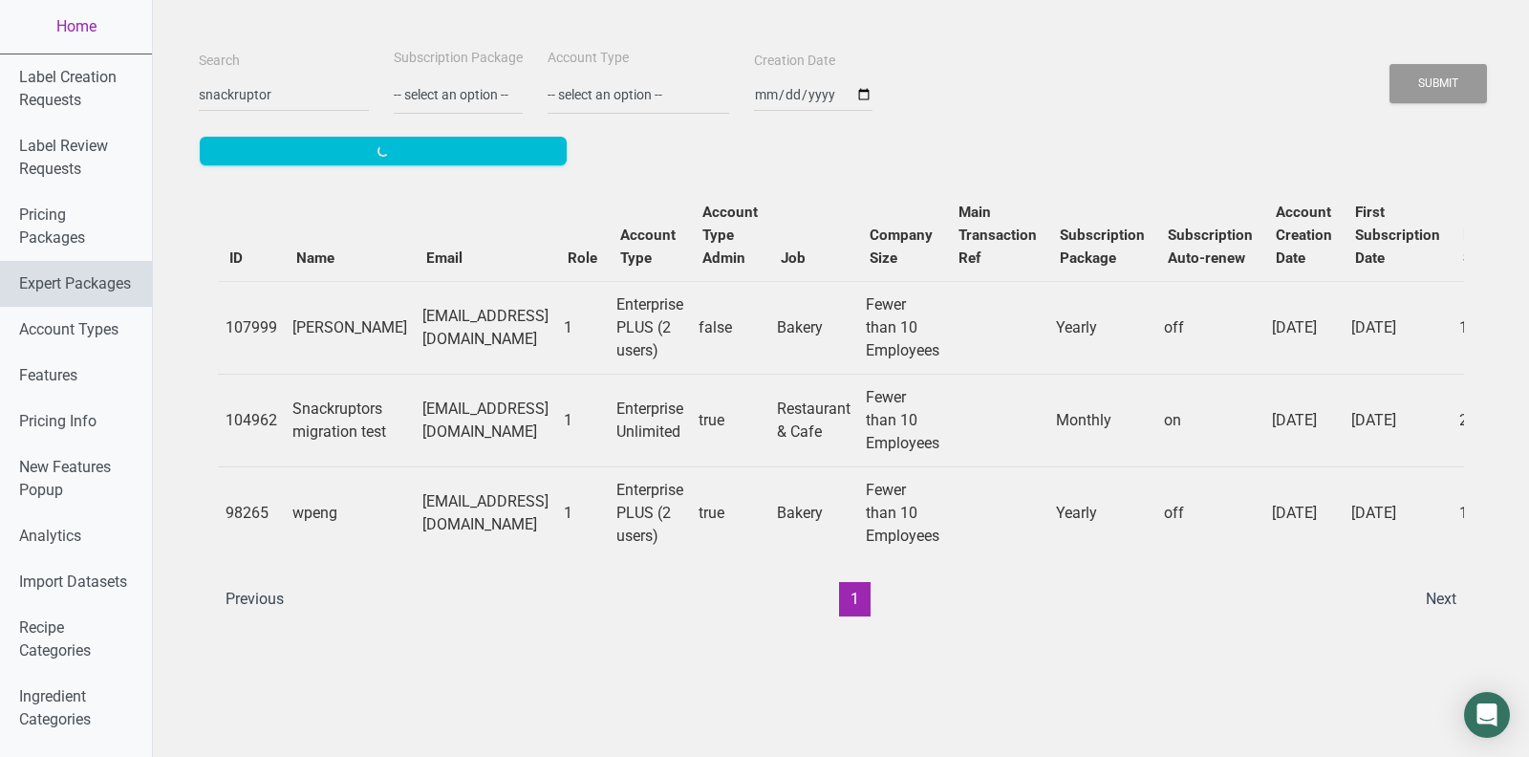
click at [22, 284] on link "Expert Packages" at bounding box center [76, 284] width 152 height 46
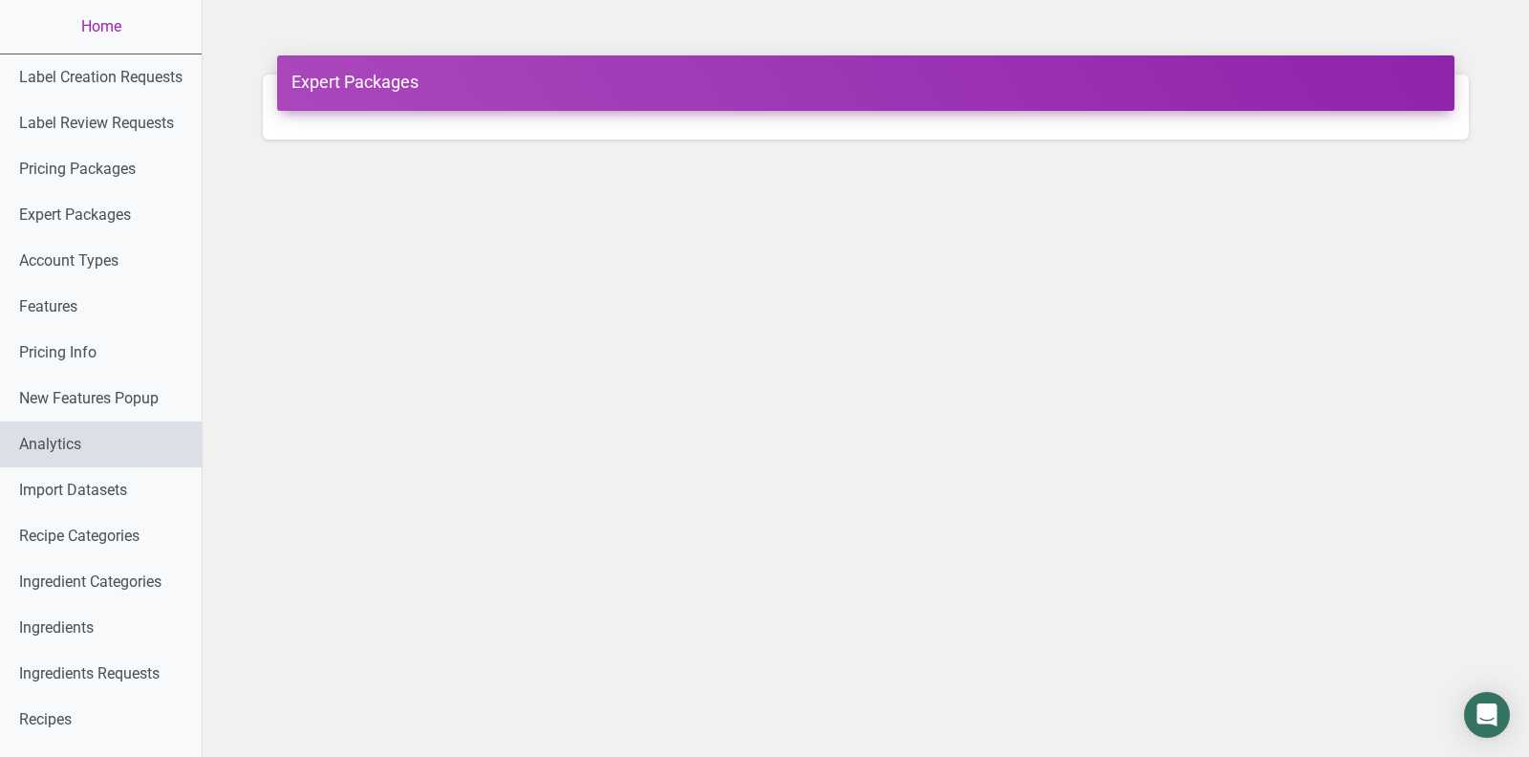
click at [60, 421] on link "Analytics" at bounding box center [101, 444] width 202 height 46
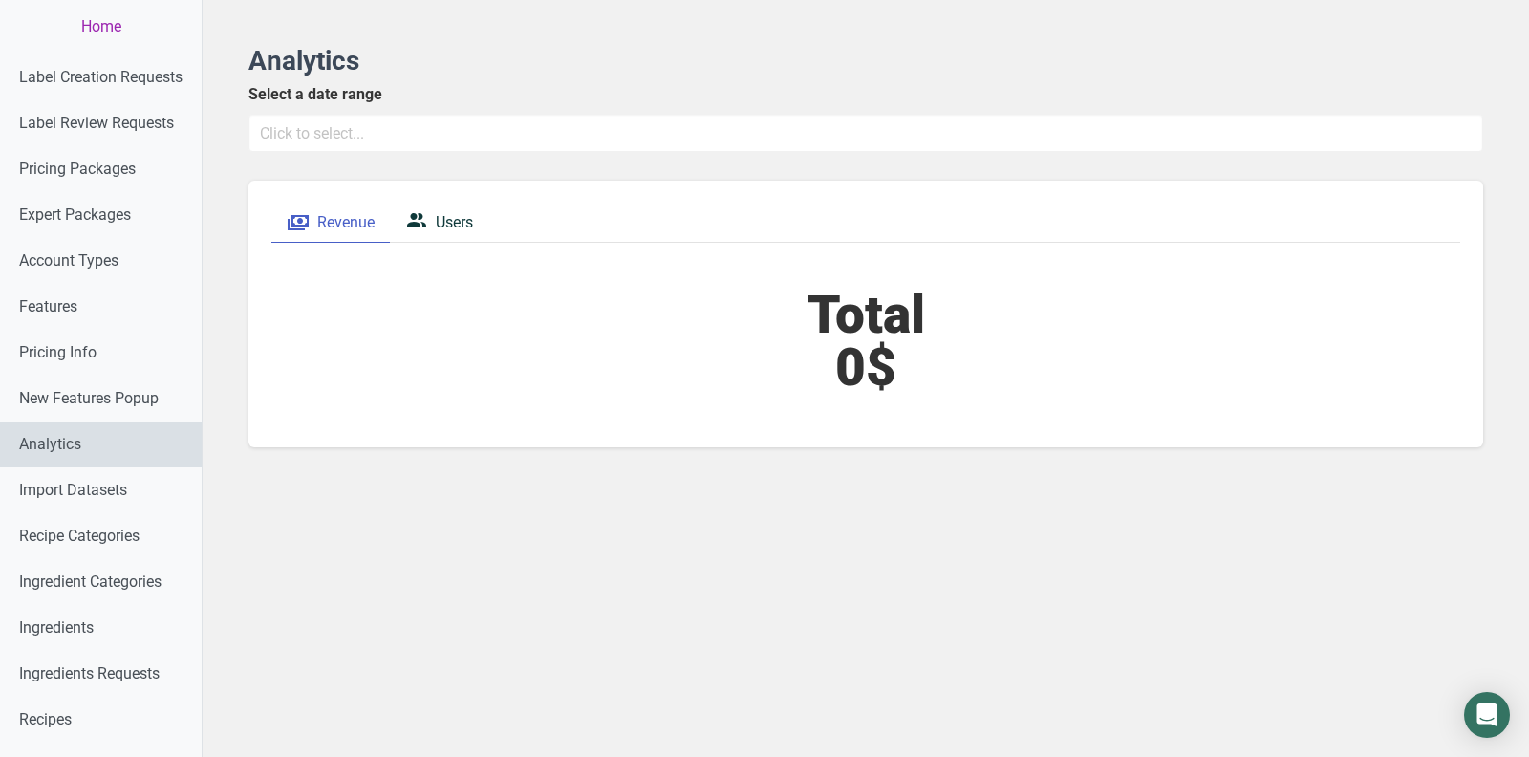
scroll to position [994, 0]
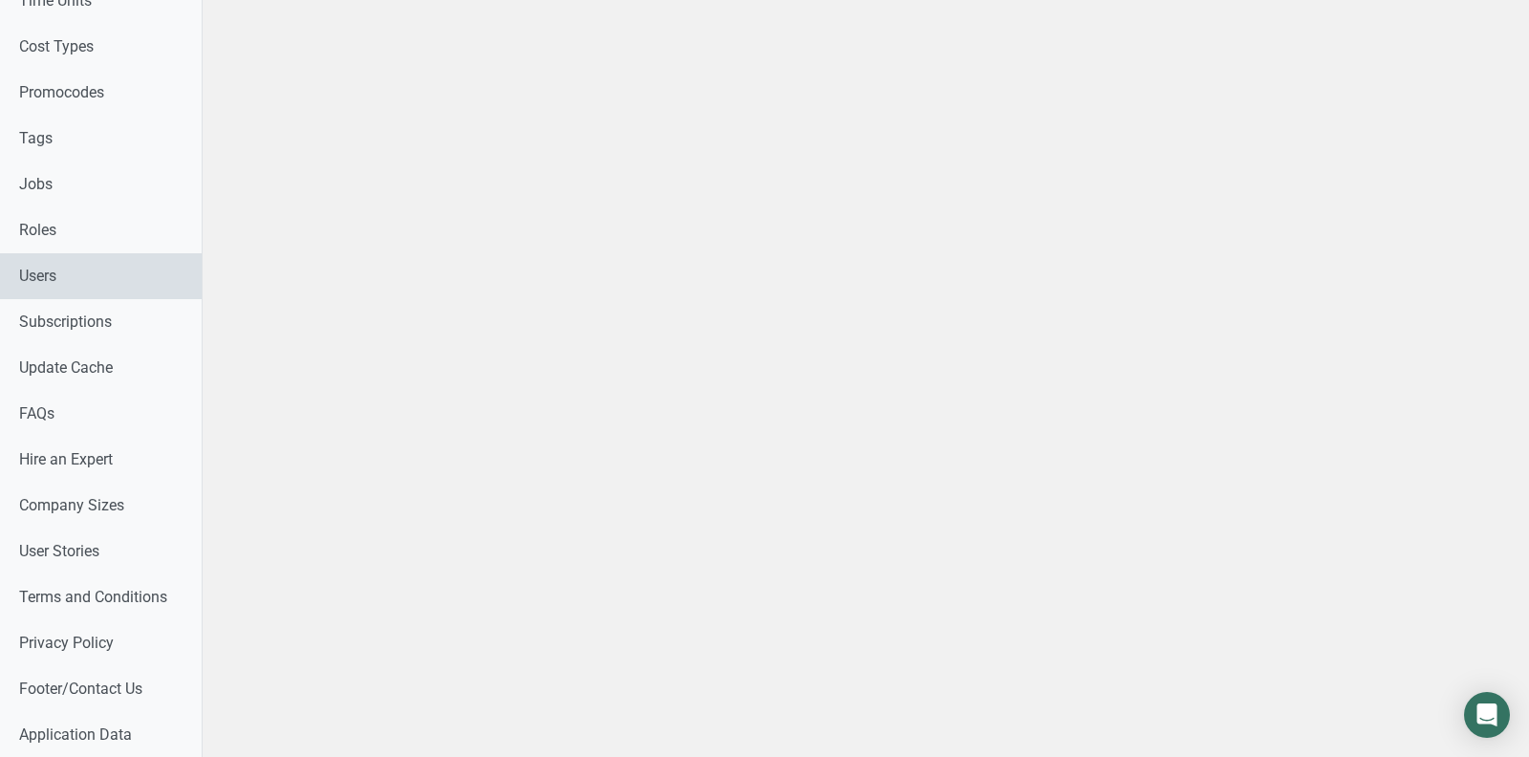
click at [57, 277] on link "Users" at bounding box center [101, 276] width 202 height 46
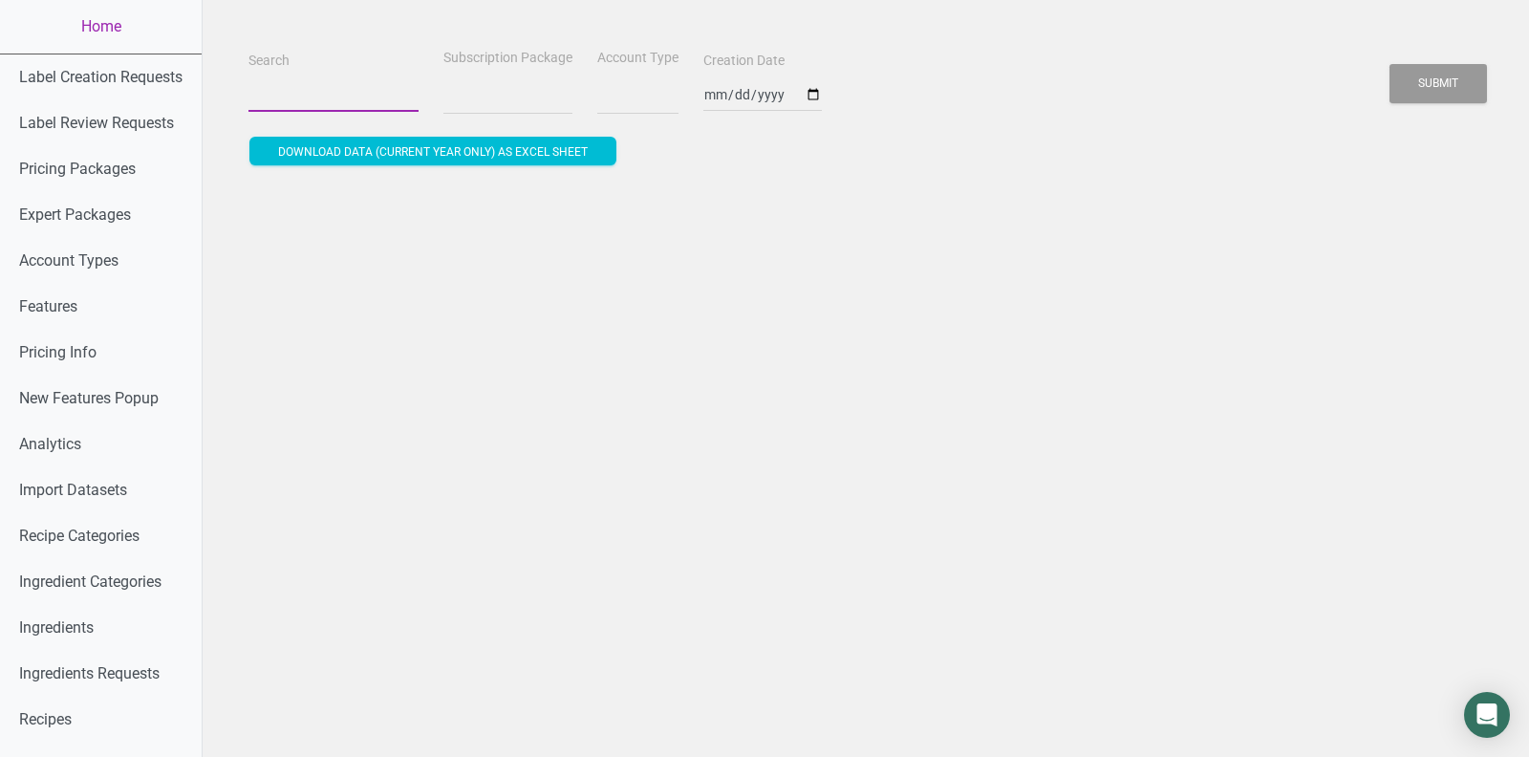
click at [270, 79] on input "Search" at bounding box center [333, 94] width 170 height 34
select select
type input "s"
select select
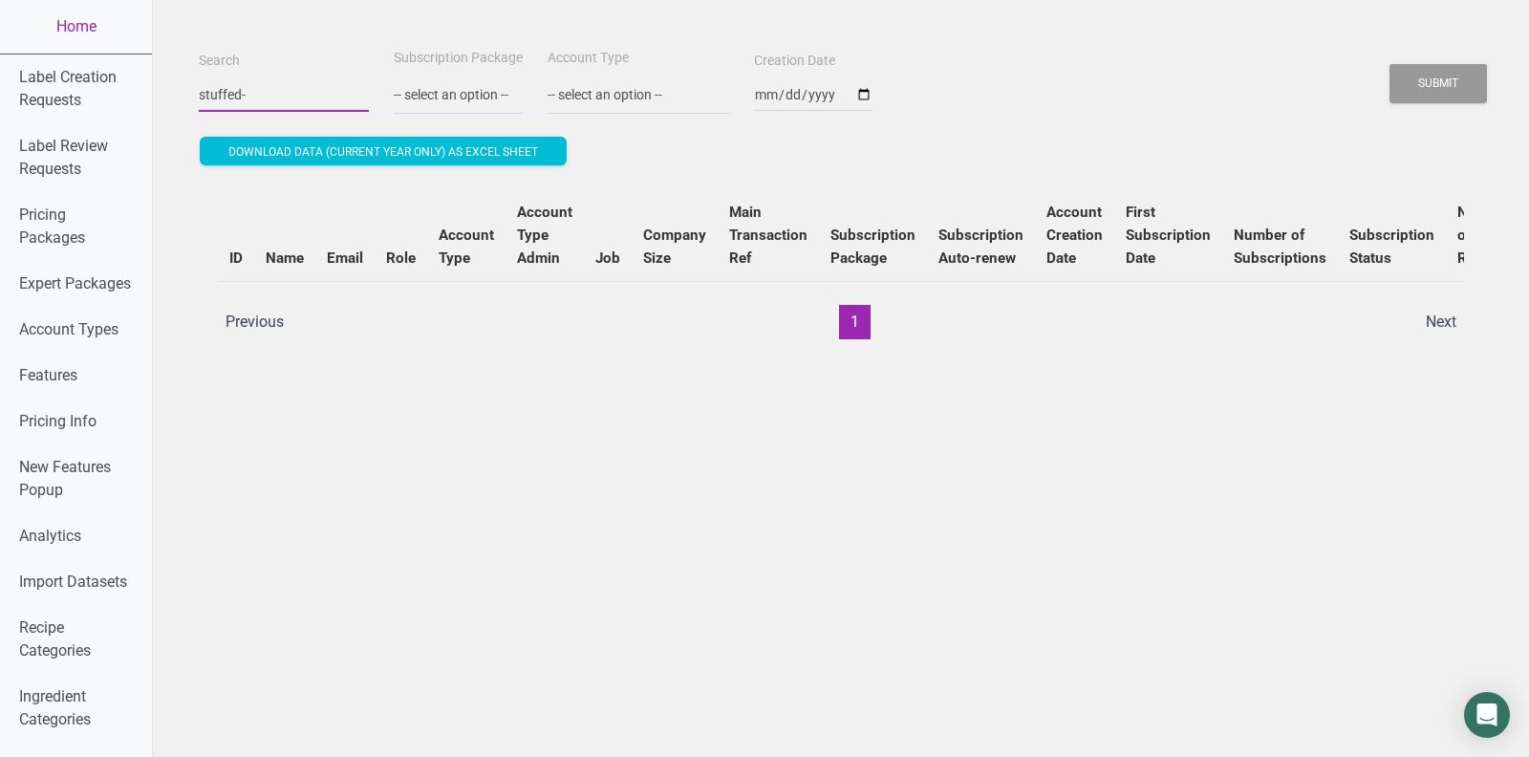
click at [1389, 64] on button "Submit" at bounding box center [1437, 83] width 97 height 39
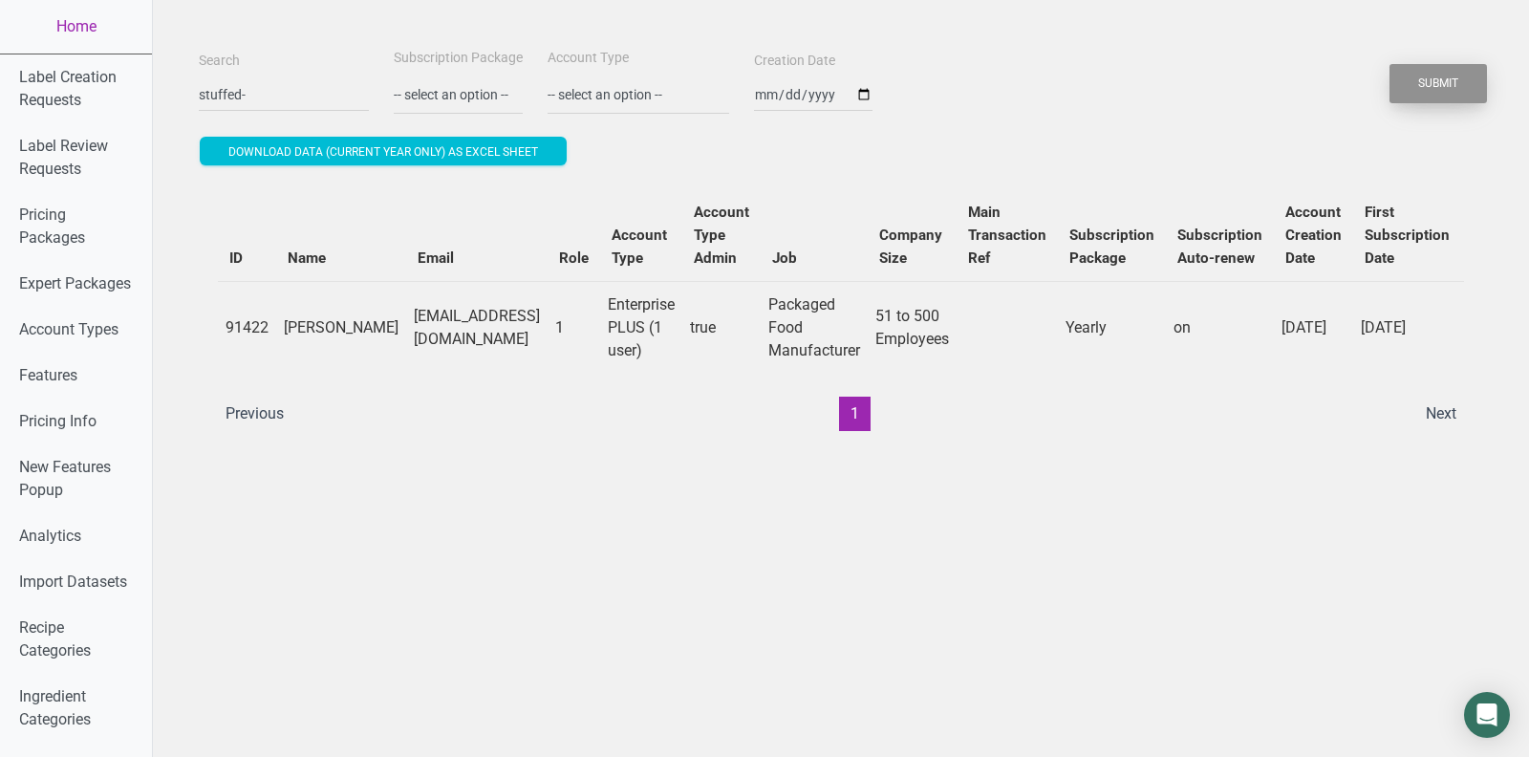
click at [1459, 85] on button "Submit" at bounding box center [1437, 83] width 97 height 39
click at [236, 102] on input "stuffed-" at bounding box center [284, 94] width 170 height 34
click at [1464, 71] on button "Submit" at bounding box center [1437, 83] width 97 height 39
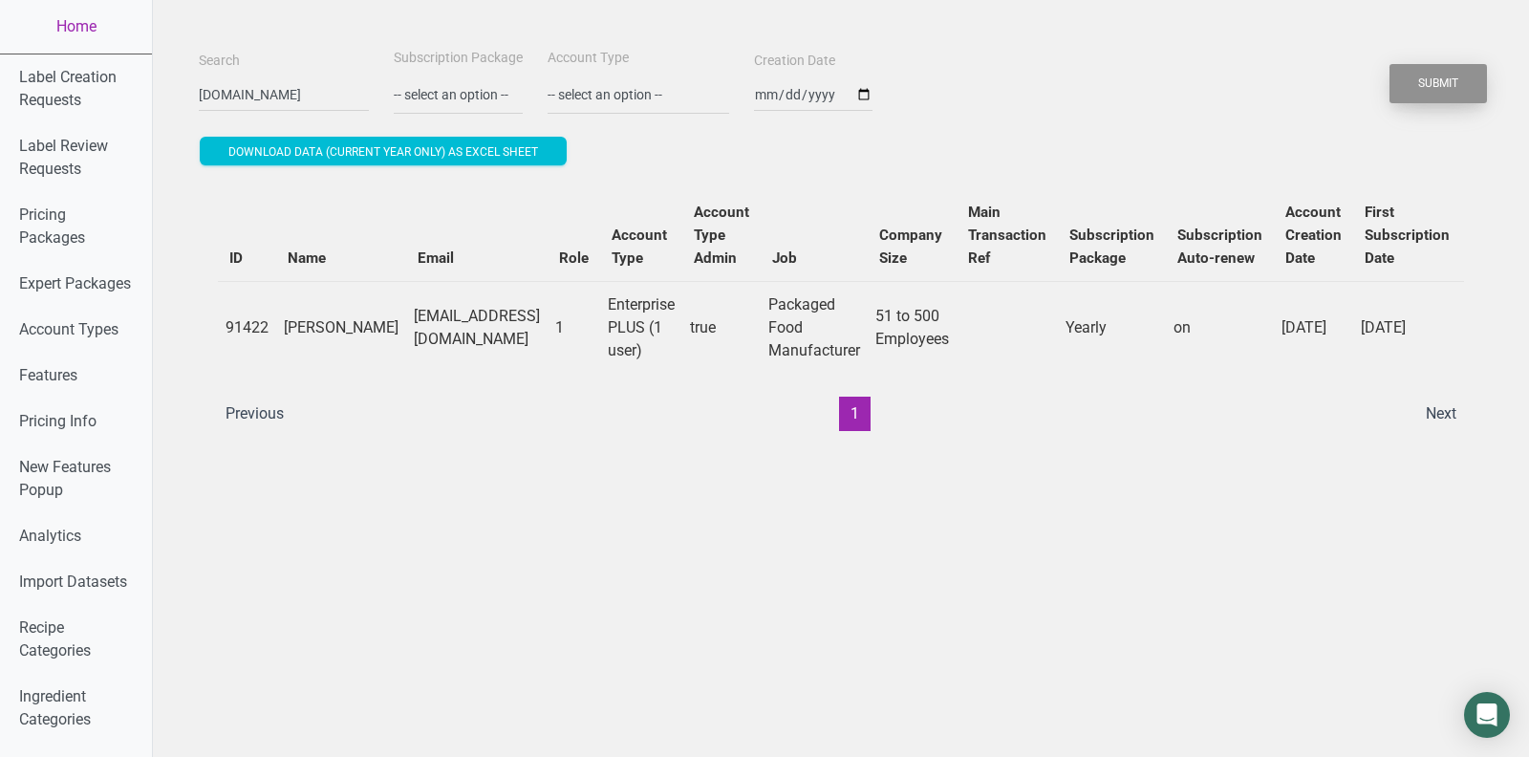
click at [1425, 90] on button "Submit" at bounding box center [1437, 83] width 97 height 39
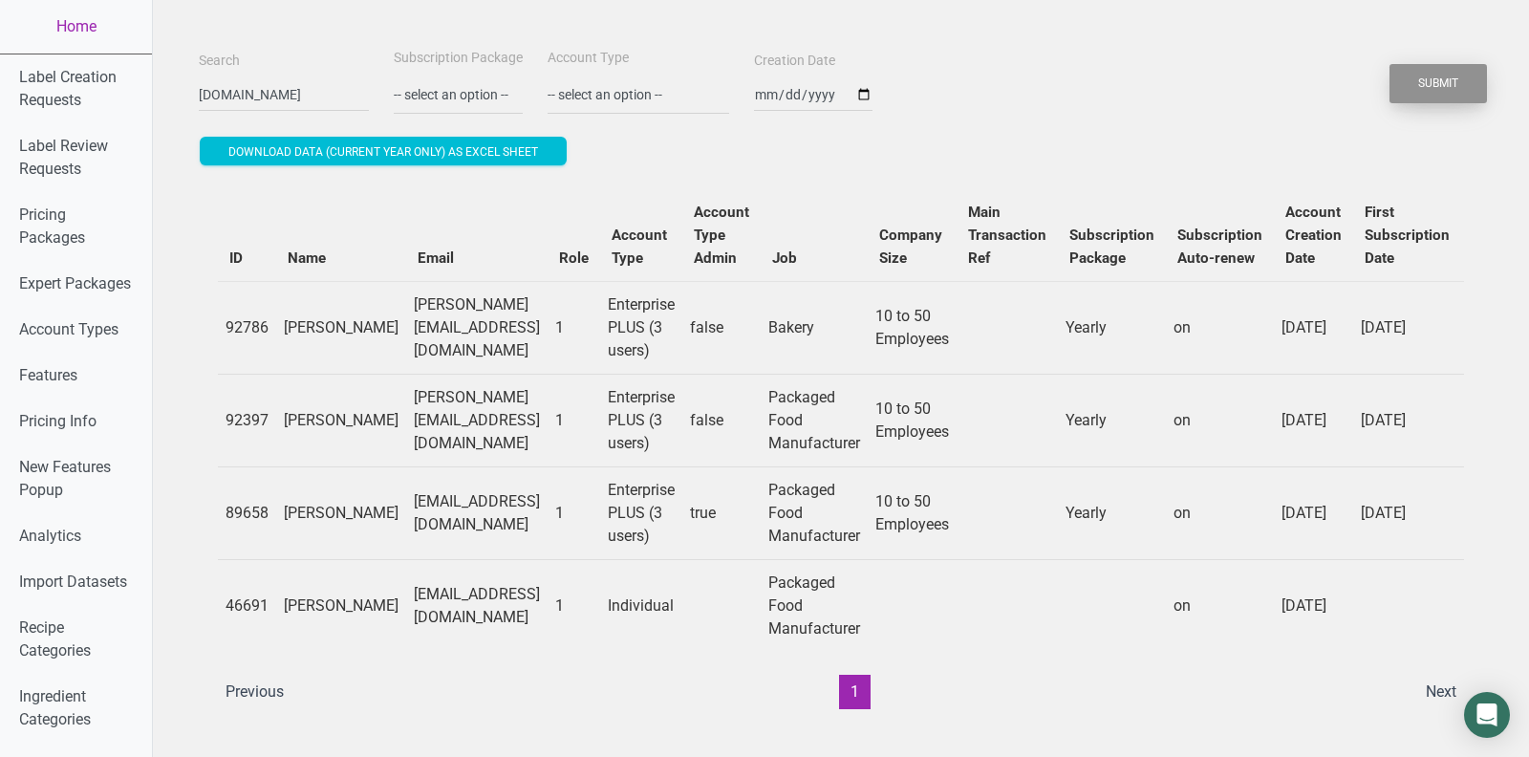
click at [1425, 90] on button "Submit" at bounding box center [1437, 83] width 97 height 39
click at [450, 525] on td "[EMAIL_ADDRESS][DOMAIN_NAME]" at bounding box center [476, 512] width 141 height 93
copy td "[EMAIL_ADDRESS][DOMAIN_NAME]"
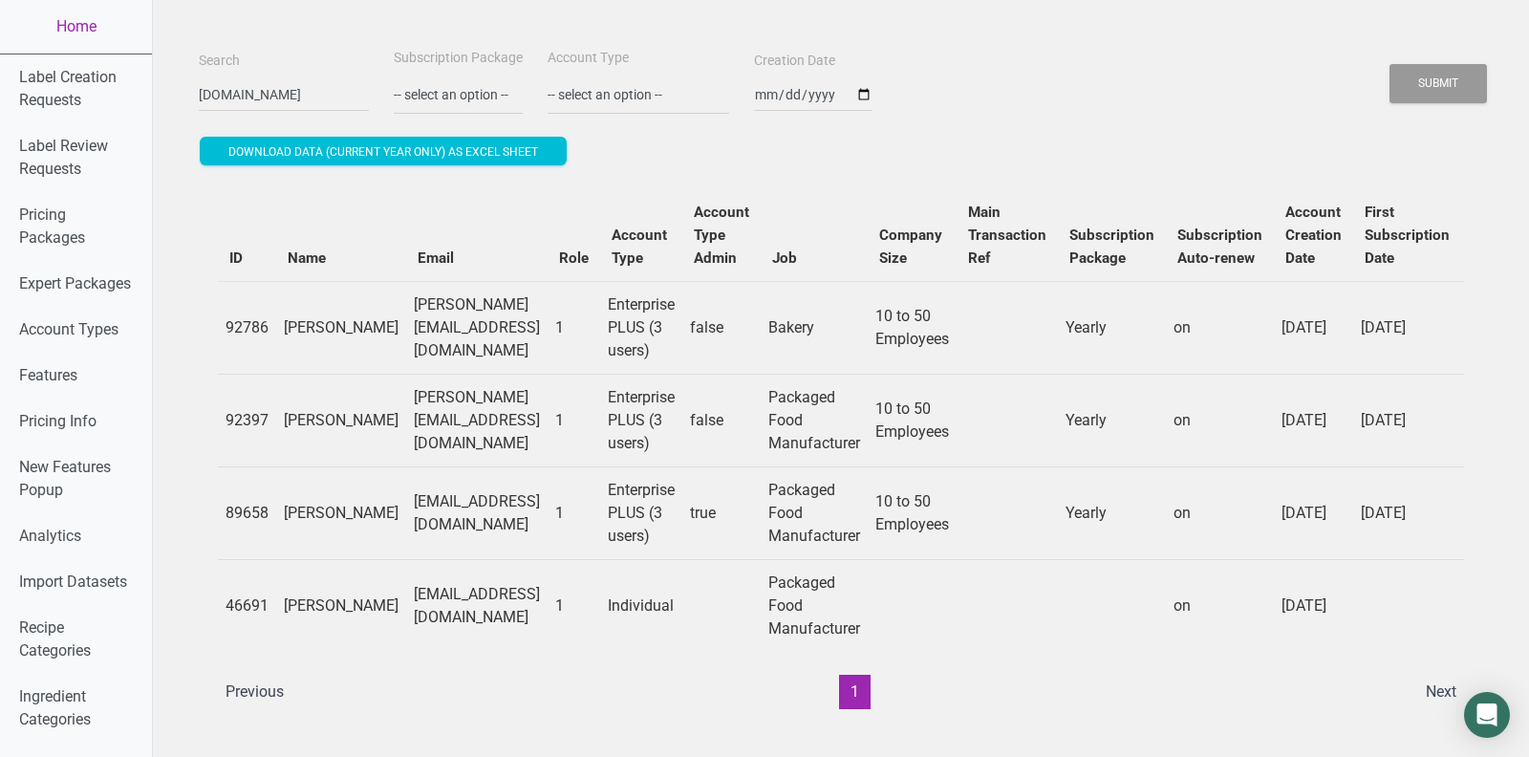
click at [427, 337] on td "[PERSON_NAME][EMAIL_ADDRESS][DOMAIN_NAME]" at bounding box center [476, 327] width 141 height 93
click at [448, 413] on td "[PERSON_NAME][EMAIL_ADDRESS][DOMAIN_NAME]" at bounding box center [476, 420] width 141 height 93
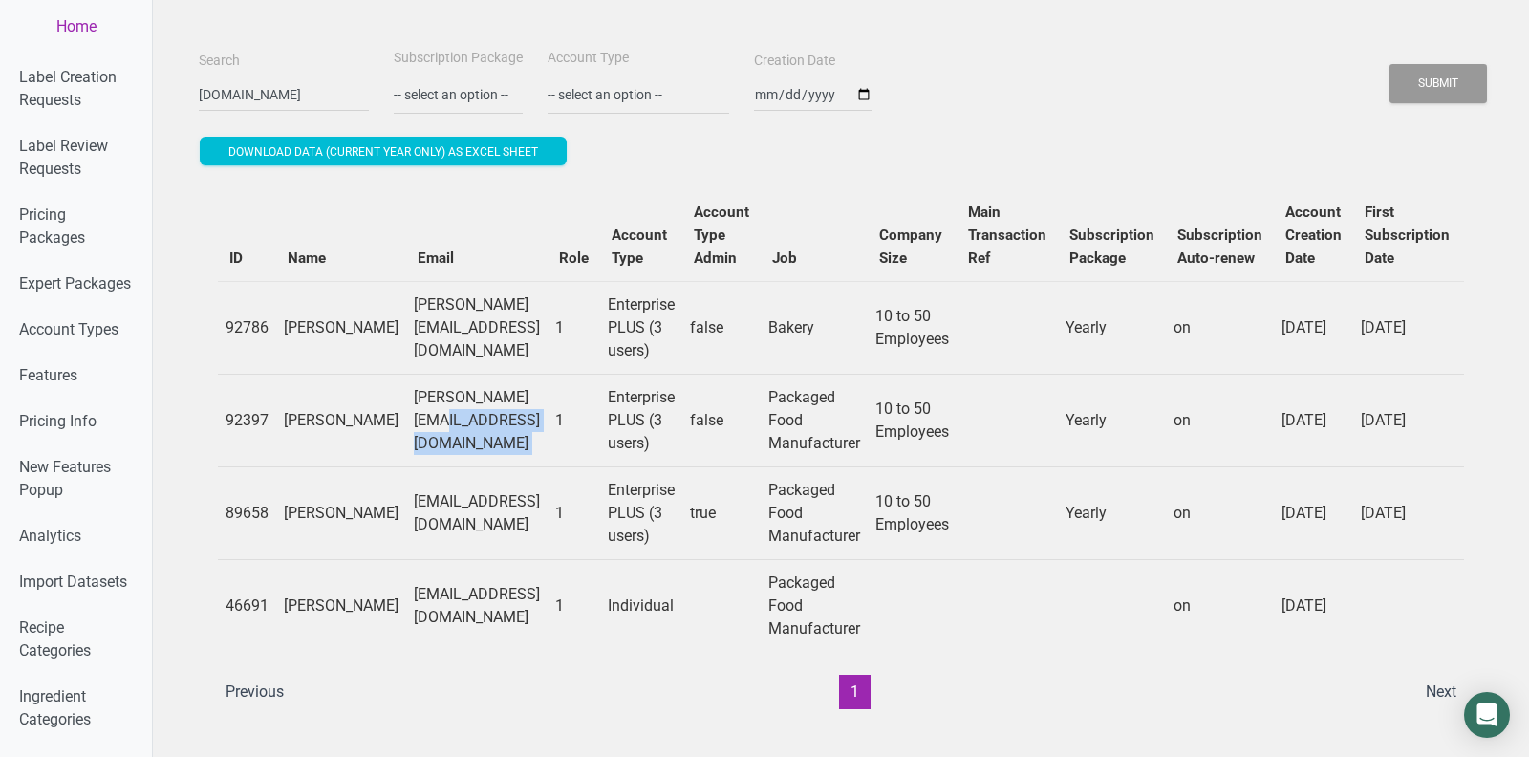
click at [448, 413] on td "[PERSON_NAME][EMAIL_ADDRESS][DOMAIN_NAME]" at bounding box center [476, 420] width 141 height 93
click at [321, 93] on input "[DOMAIN_NAME]" at bounding box center [284, 94] width 170 height 34
click at [1389, 64] on button "Submit" at bounding box center [1437, 83] width 97 height 39
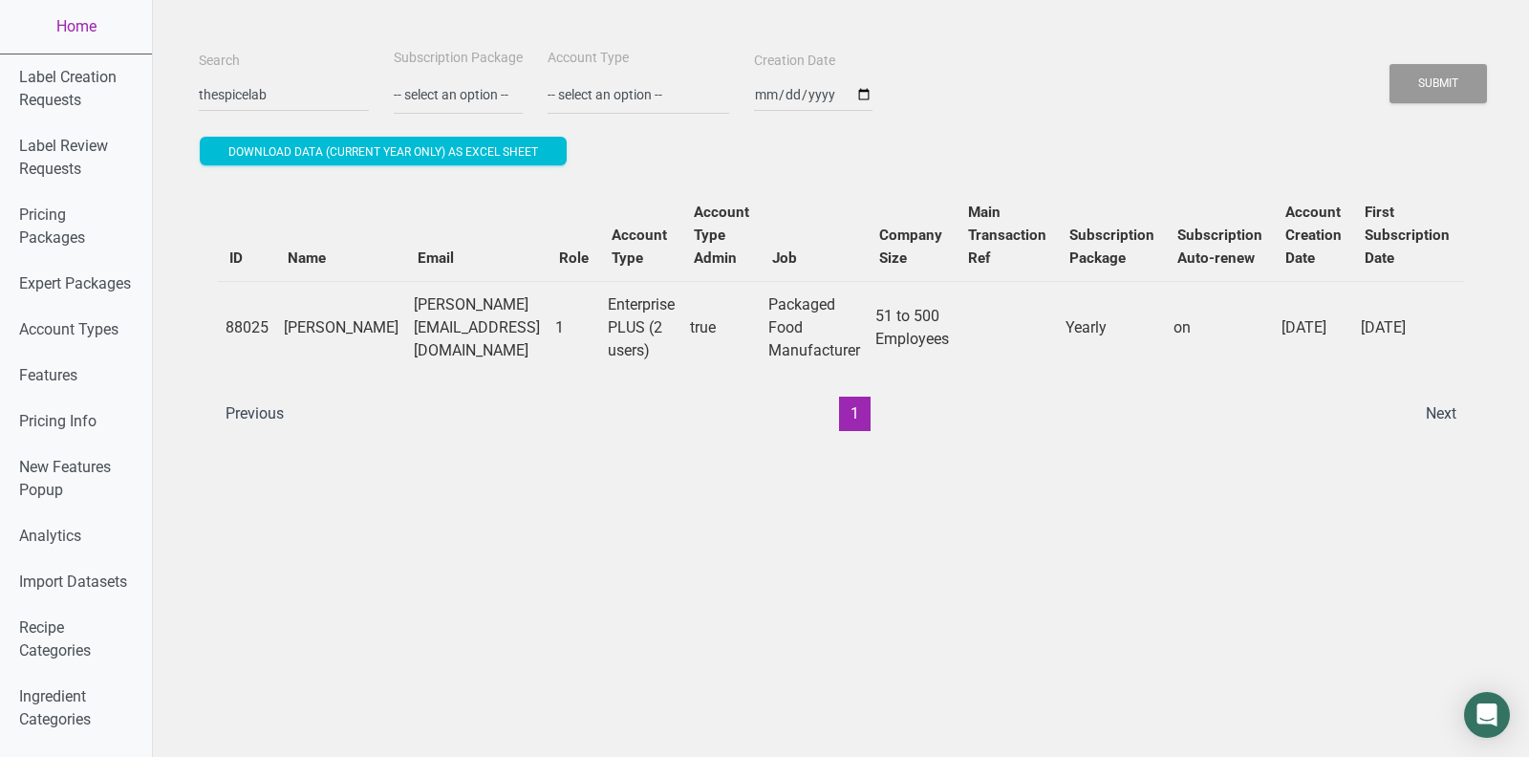
click at [422, 327] on td "[PERSON_NAME][EMAIL_ADDRESS][DOMAIN_NAME]" at bounding box center [476, 327] width 141 height 93
click at [282, 96] on input "thespicelab" at bounding box center [284, 94] width 170 height 34
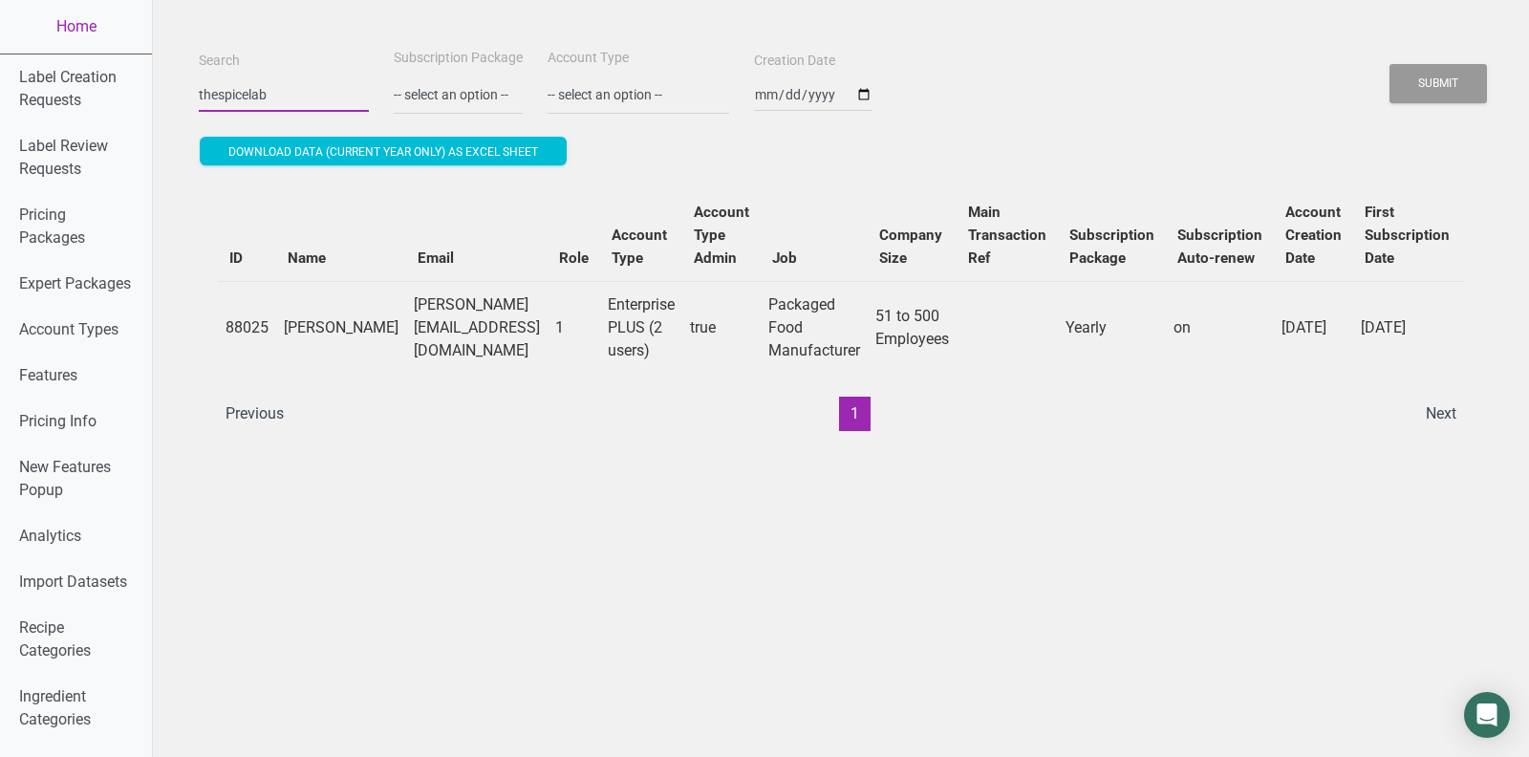
click at [282, 96] on input "thespicelab" at bounding box center [284, 94] width 170 height 34
click at [1389, 64] on button "Submit" at bounding box center [1437, 83] width 97 height 39
click at [482, 335] on td "[PERSON_NAME][EMAIL_ADDRESS][DOMAIN_NAME]" at bounding box center [476, 327] width 141 height 93
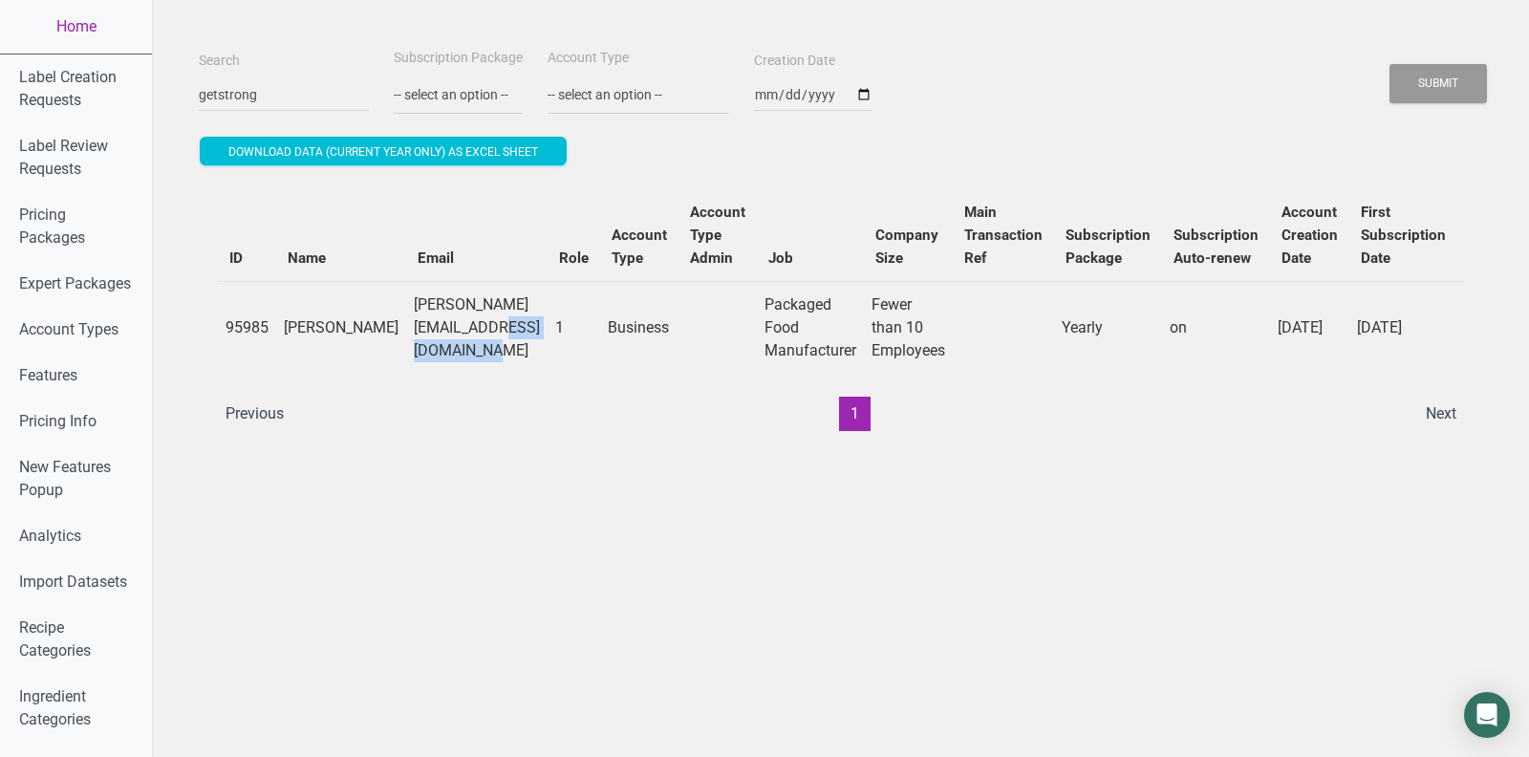
click at [482, 335] on td "[PERSON_NAME][EMAIL_ADDRESS][DOMAIN_NAME]" at bounding box center [476, 327] width 141 height 93
click at [285, 87] on input "getstrong" at bounding box center [284, 94] width 170 height 34
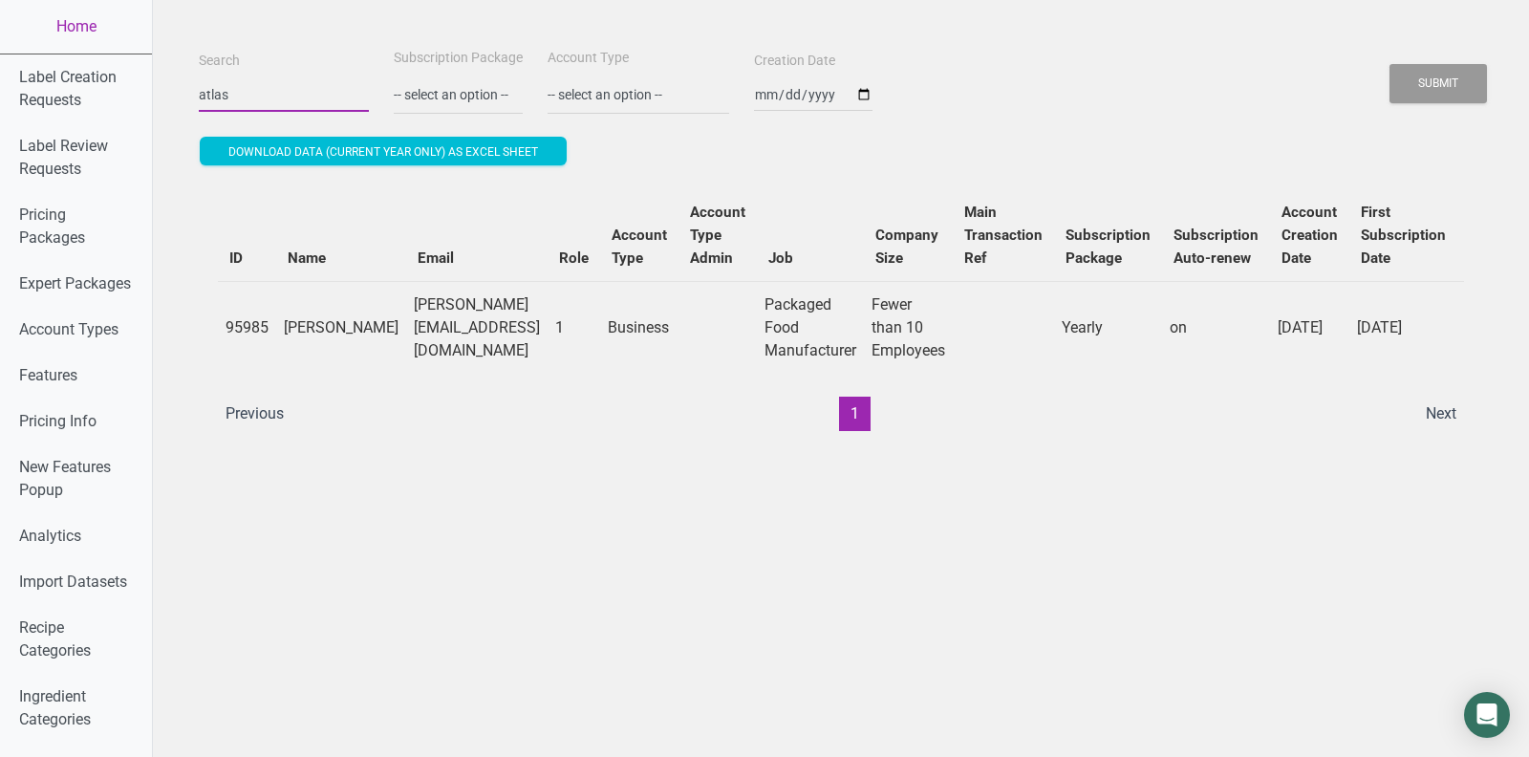
click at [1389, 64] on button "Submit" at bounding box center [1437, 83] width 97 height 39
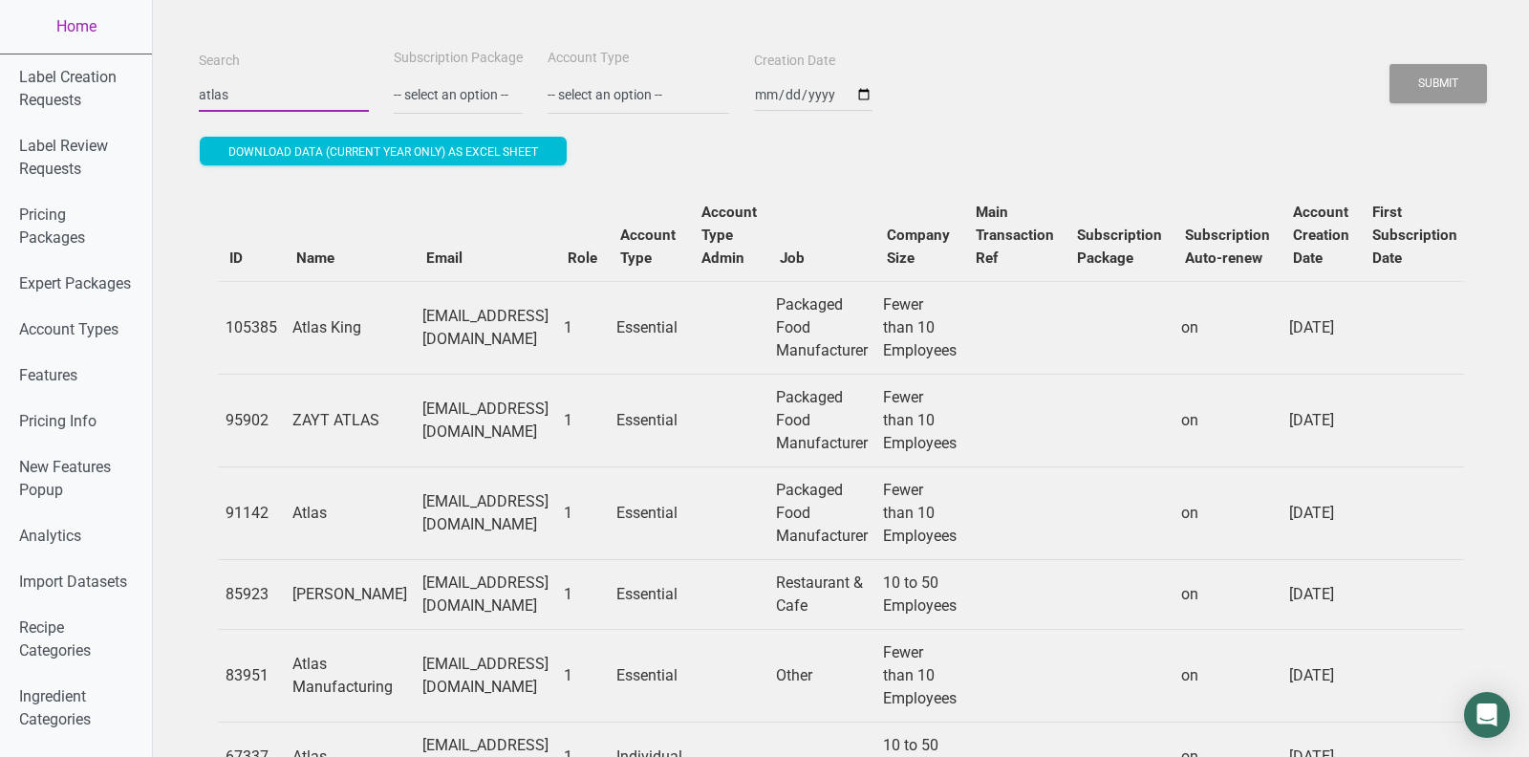
click at [284, 94] on input "atlas" at bounding box center [284, 94] width 170 height 34
click at [1389, 64] on button "Submit" at bounding box center [1437, 83] width 97 height 39
click at [1456, 74] on button "Submit" at bounding box center [1437, 83] width 97 height 39
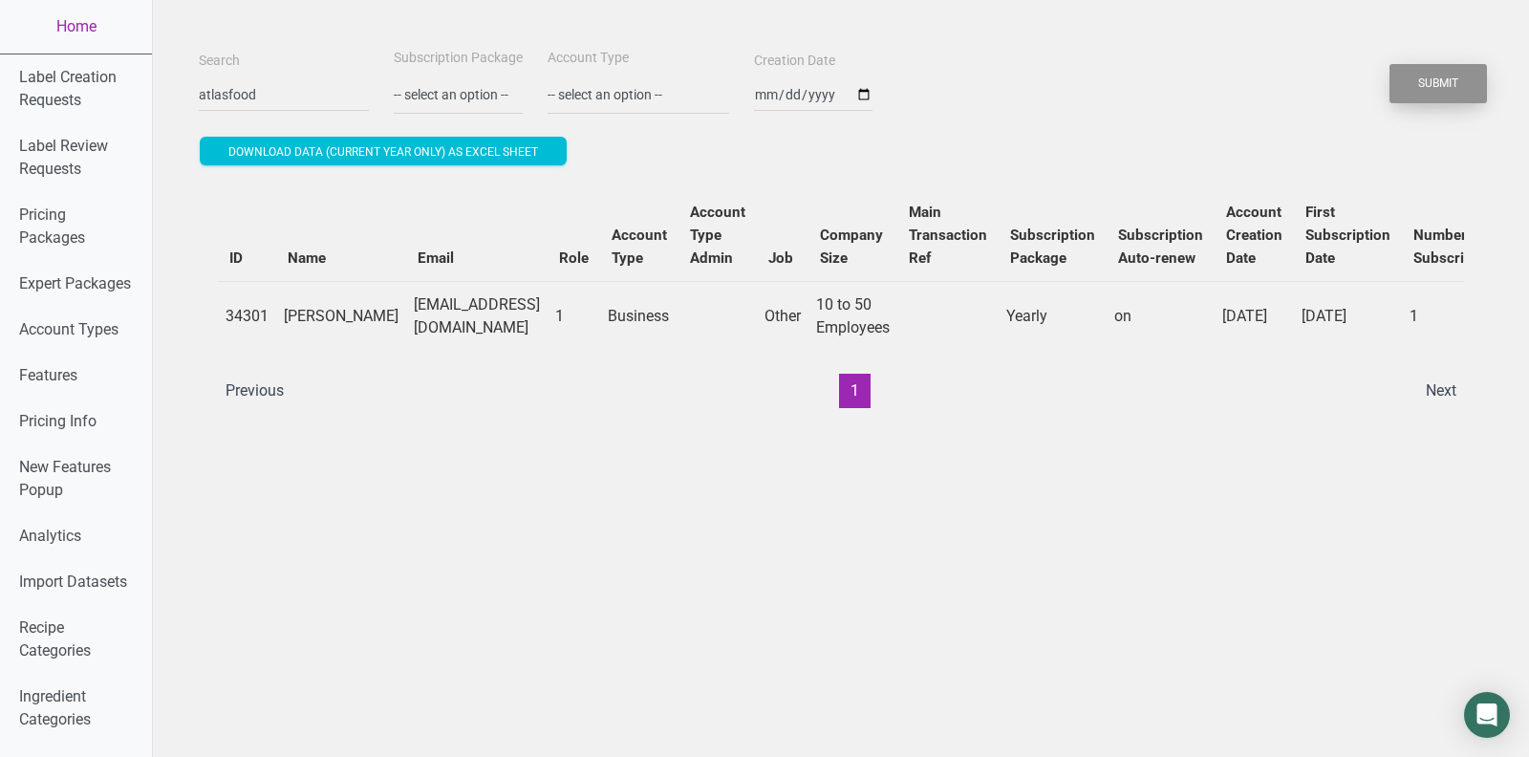
click at [1456, 74] on button "Submit" at bounding box center [1437, 83] width 97 height 39
click at [266, 91] on input "atlasfood" at bounding box center [284, 94] width 170 height 34
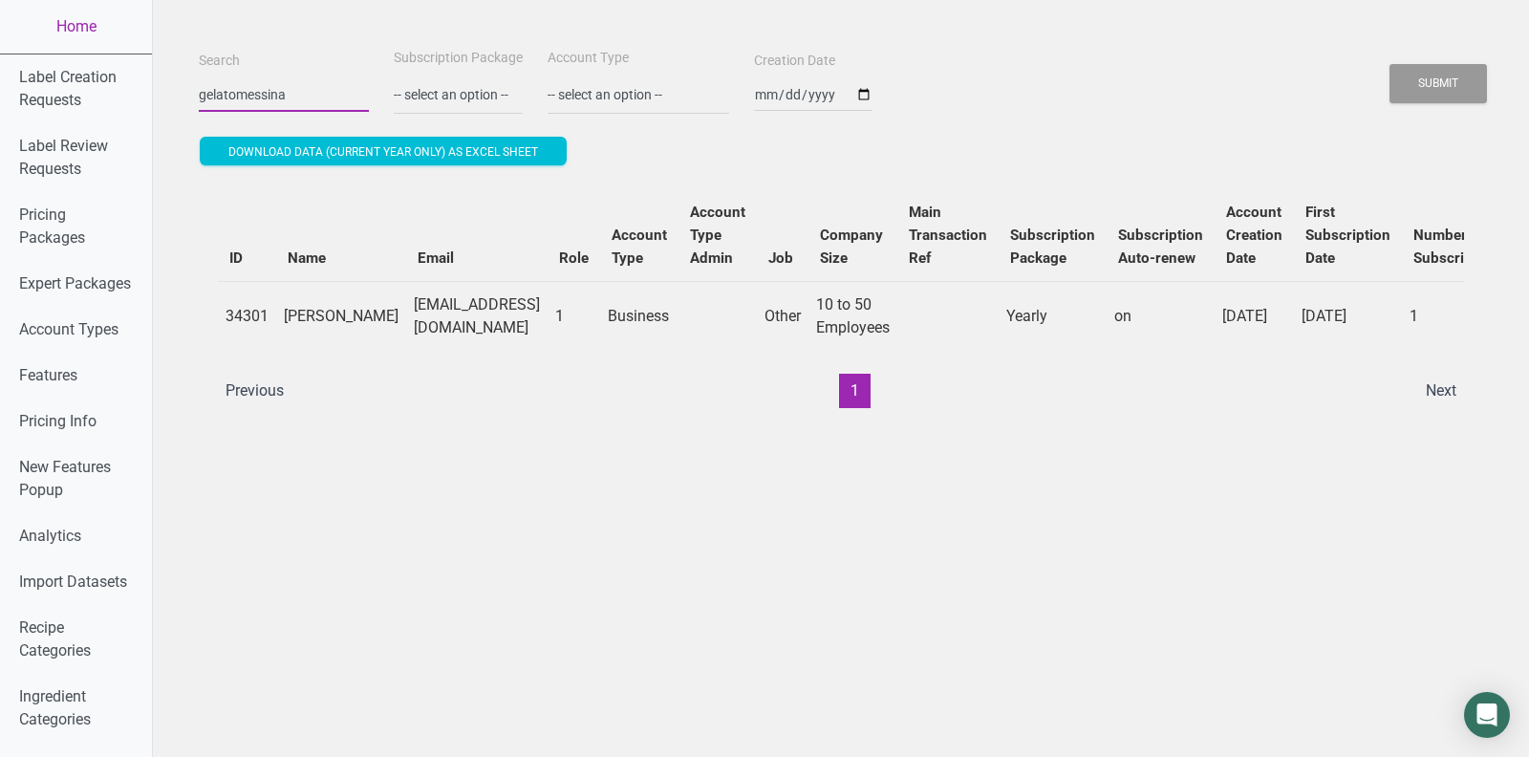
click at [1389, 64] on button "Submit" at bounding box center [1437, 83] width 97 height 39
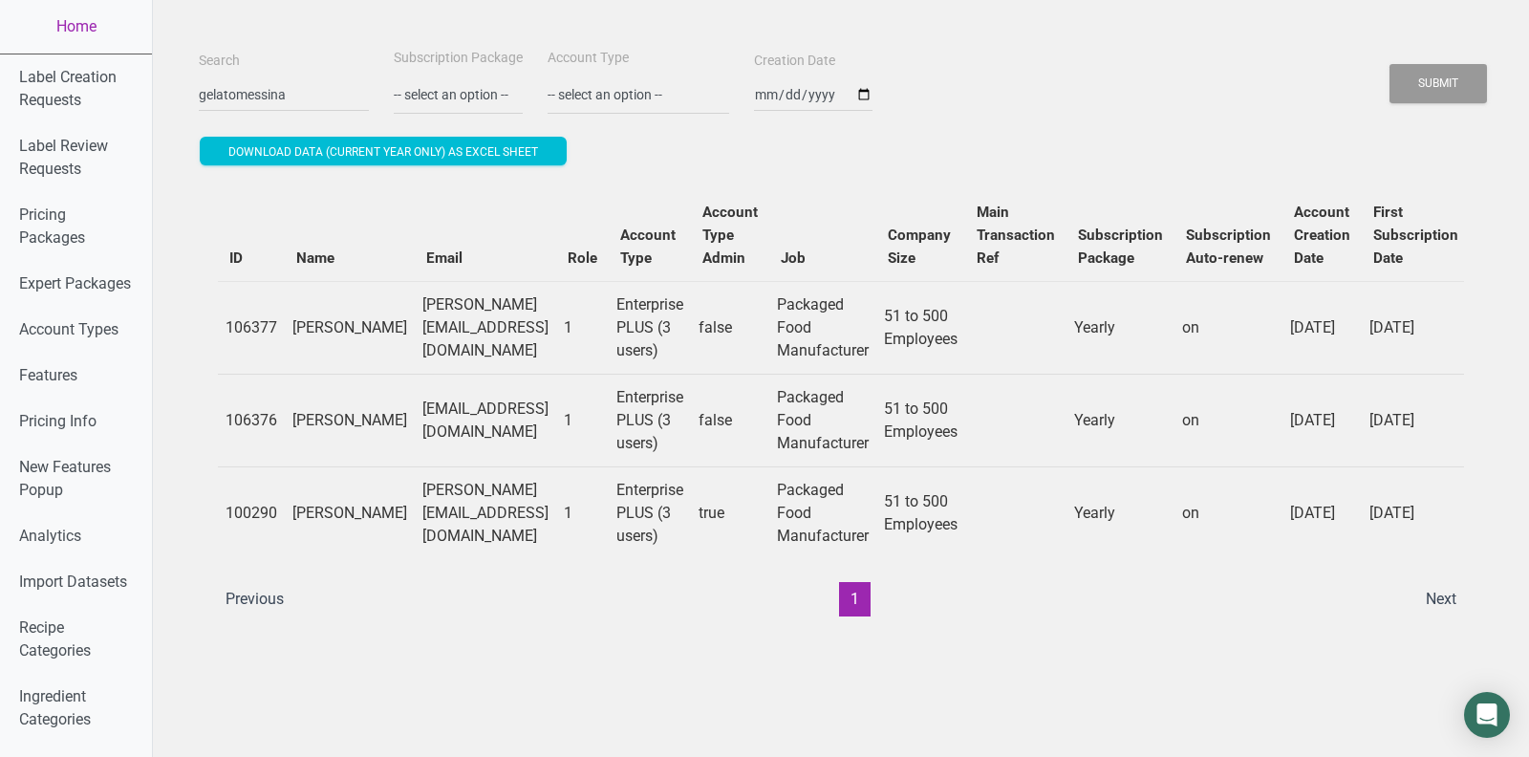
click at [505, 518] on td "[PERSON_NAME][EMAIL_ADDRESS][DOMAIN_NAME]" at bounding box center [485, 512] width 141 height 93
click at [457, 327] on td "[PERSON_NAME][EMAIL_ADDRESS][DOMAIN_NAME]" at bounding box center [485, 327] width 141 height 93
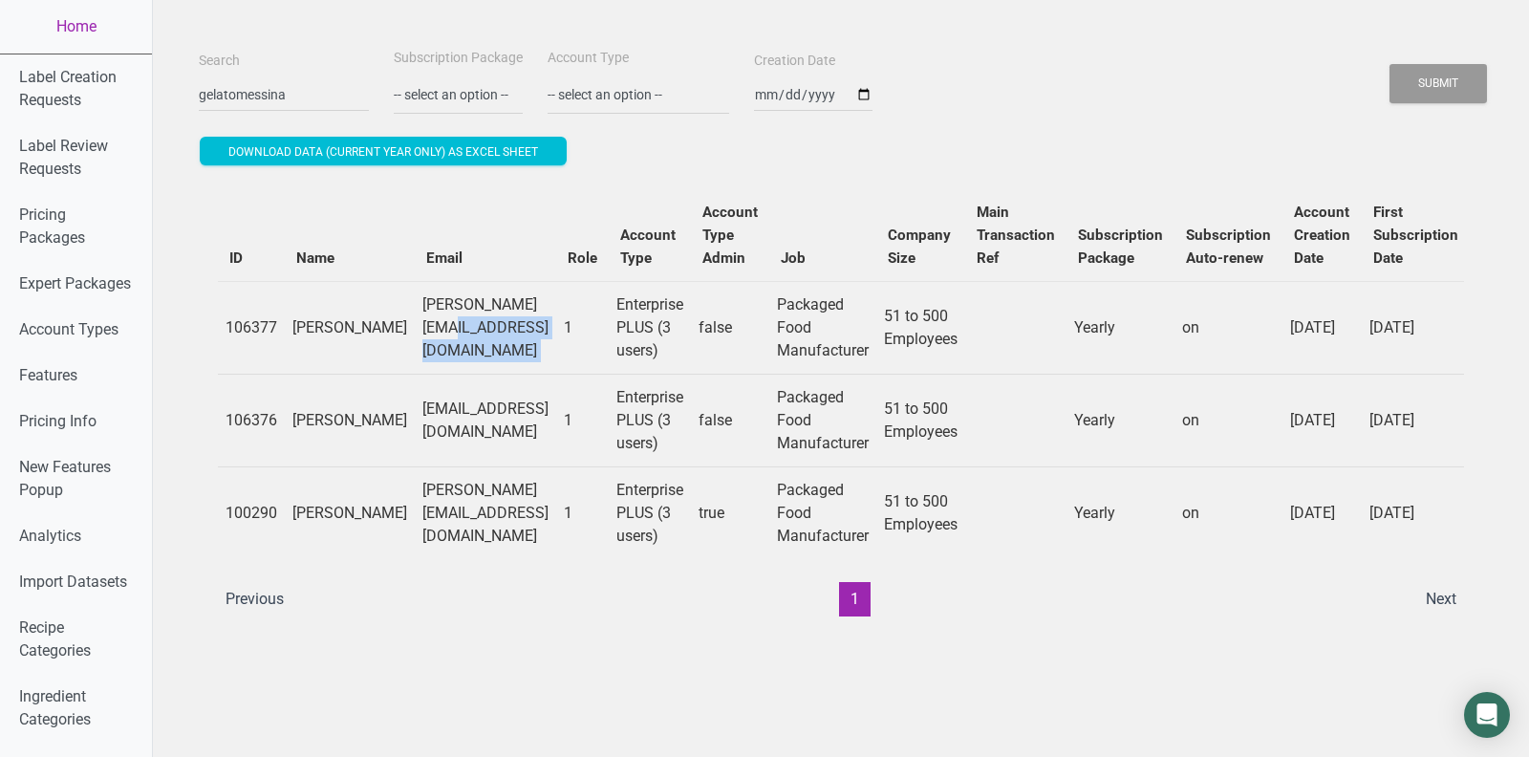
click at [457, 327] on td "[PERSON_NAME][EMAIL_ADDRESS][DOMAIN_NAME]" at bounding box center [485, 327] width 141 height 93
click at [237, 101] on input "gelatomessina" at bounding box center [284, 94] width 170 height 34
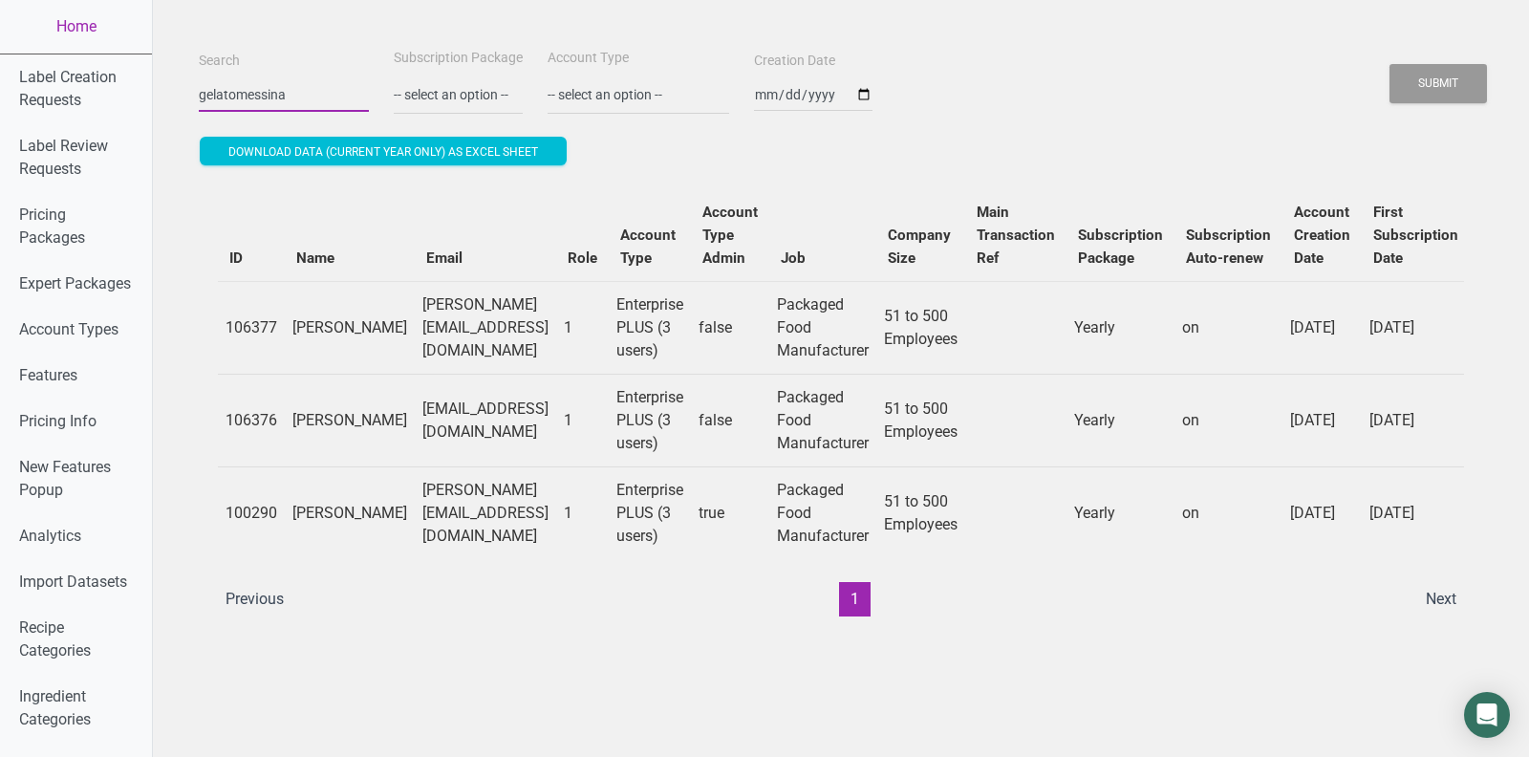
click at [237, 100] on input "gelatomessina" at bounding box center [284, 94] width 170 height 34
click at [1389, 64] on button "Submit" at bounding box center [1437, 83] width 97 height 39
click at [1438, 68] on button "Submit" at bounding box center [1437, 83] width 97 height 39
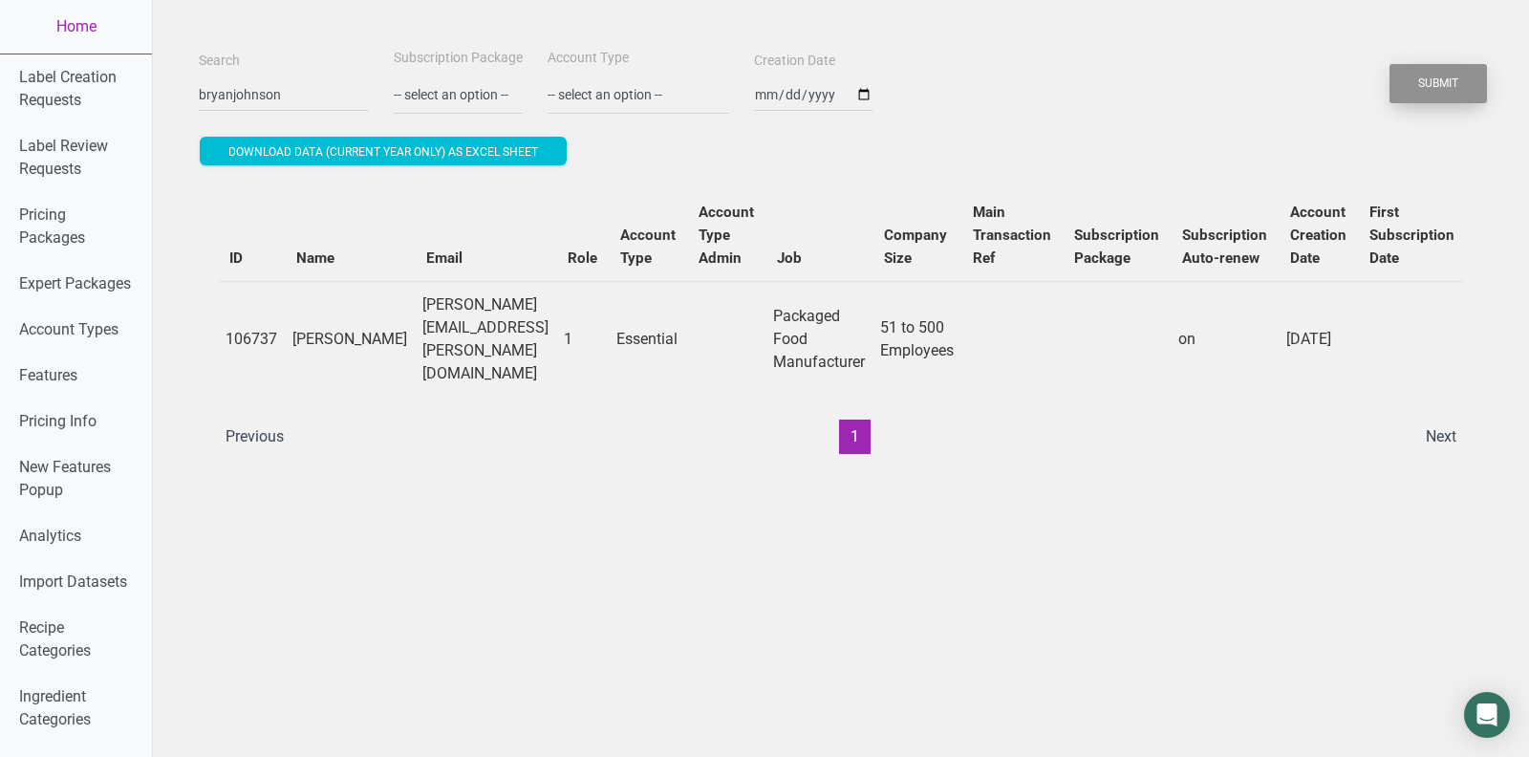
click at [1438, 68] on button "Submit" at bounding box center [1437, 83] width 97 height 39
click at [529, 328] on td "[PERSON_NAME][EMAIL_ADDRESS][PERSON_NAME][DOMAIN_NAME]" at bounding box center [485, 339] width 141 height 116
click at [502, 329] on td "[PERSON_NAME][EMAIL_ADDRESS][PERSON_NAME][DOMAIN_NAME]" at bounding box center [485, 339] width 141 height 116
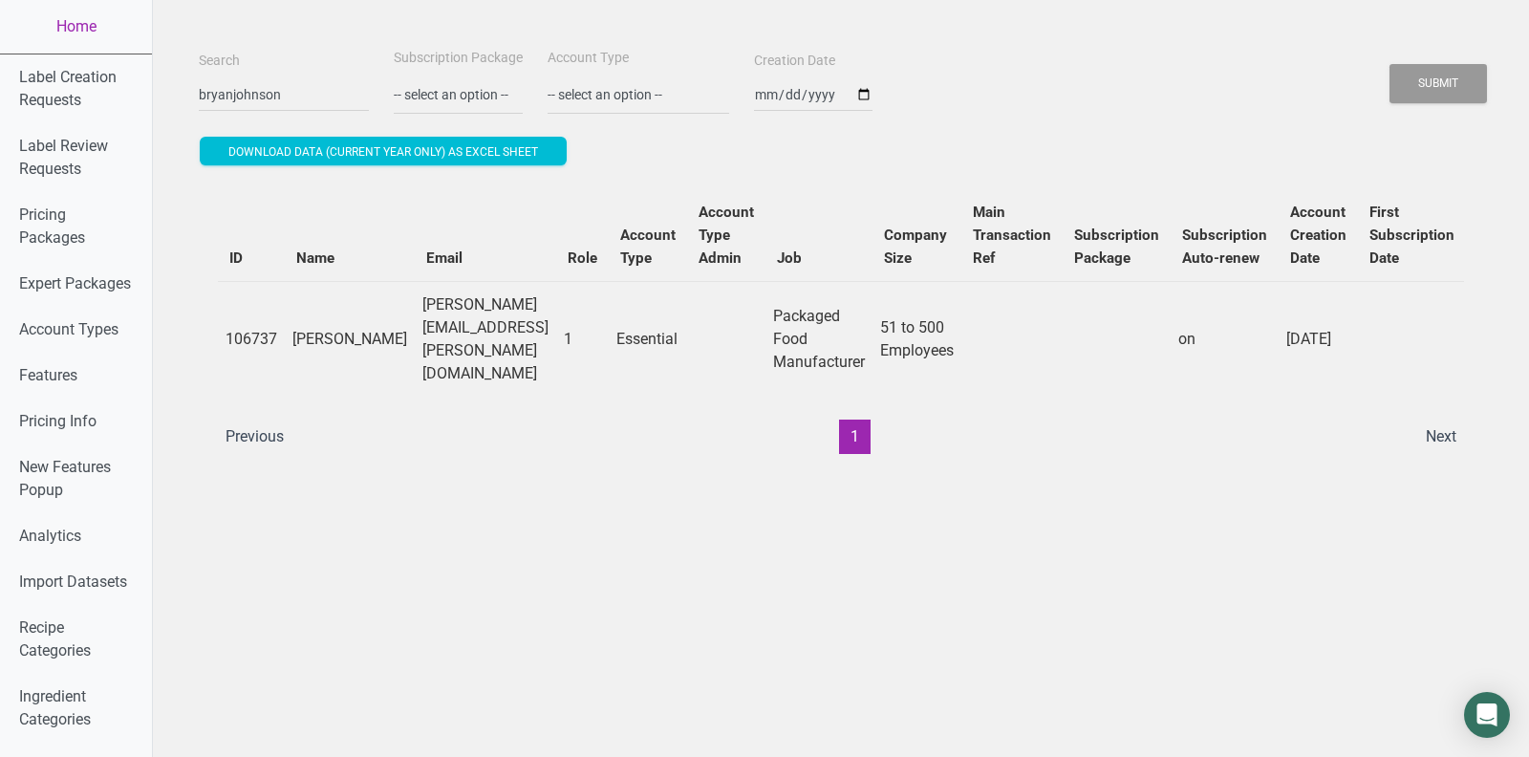
drag, startPoint x: 462, startPoint y: 329, endPoint x: 670, endPoint y: 329, distance: 207.3
click at [668, 329] on tr "106737 [PERSON_NAME] [PERSON_NAME][EMAIL_ADDRESS][PERSON_NAME][DOMAIN_NAME] 1 E…" at bounding box center [1173, 339] width 1910 height 116
click at [556, 333] on td "[PERSON_NAME][EMAIL_ADDRESS][PERSON_NAME][DOMAIN_NAME]" at bounding box center [485, 339] width 141 height 116
drag, startPoint x: 461, startPoint y: 326, endPoint x: 602, endPoint y: 321, distance: 140.5
click at [556, 321] on td "[PERSON_NAME][EMAIL_ADDRESS][PERSON_NAME][DOMAIN_NAME]" at bounding box center [485, 339] width 141 height 116
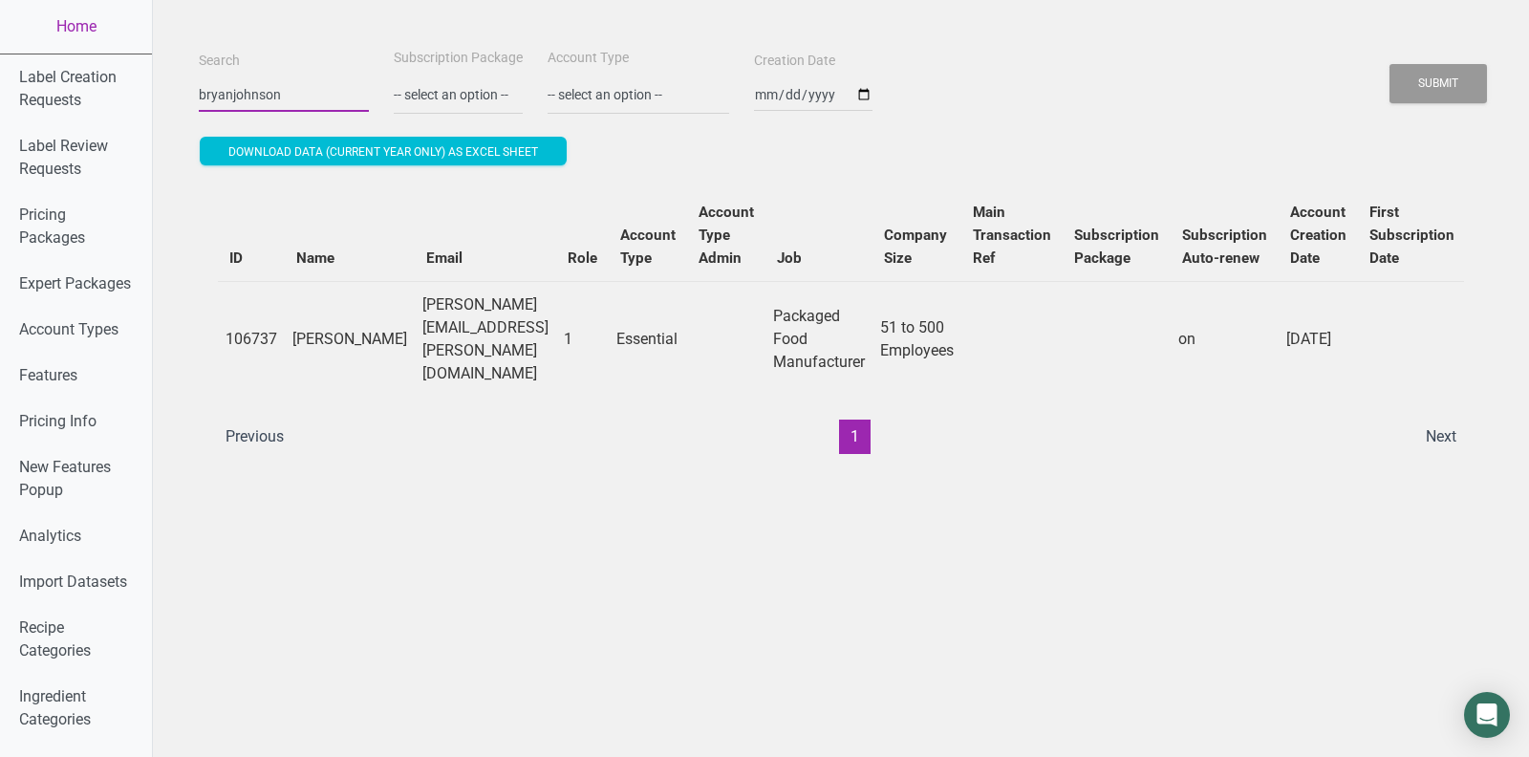
click at [281, 86] on input "bryanjohnson" at bounding box center [284, 94] width 170 height 34
paste input "@[DOMAIN_NAME]"
type input "@[DOMAIN_NAME]"
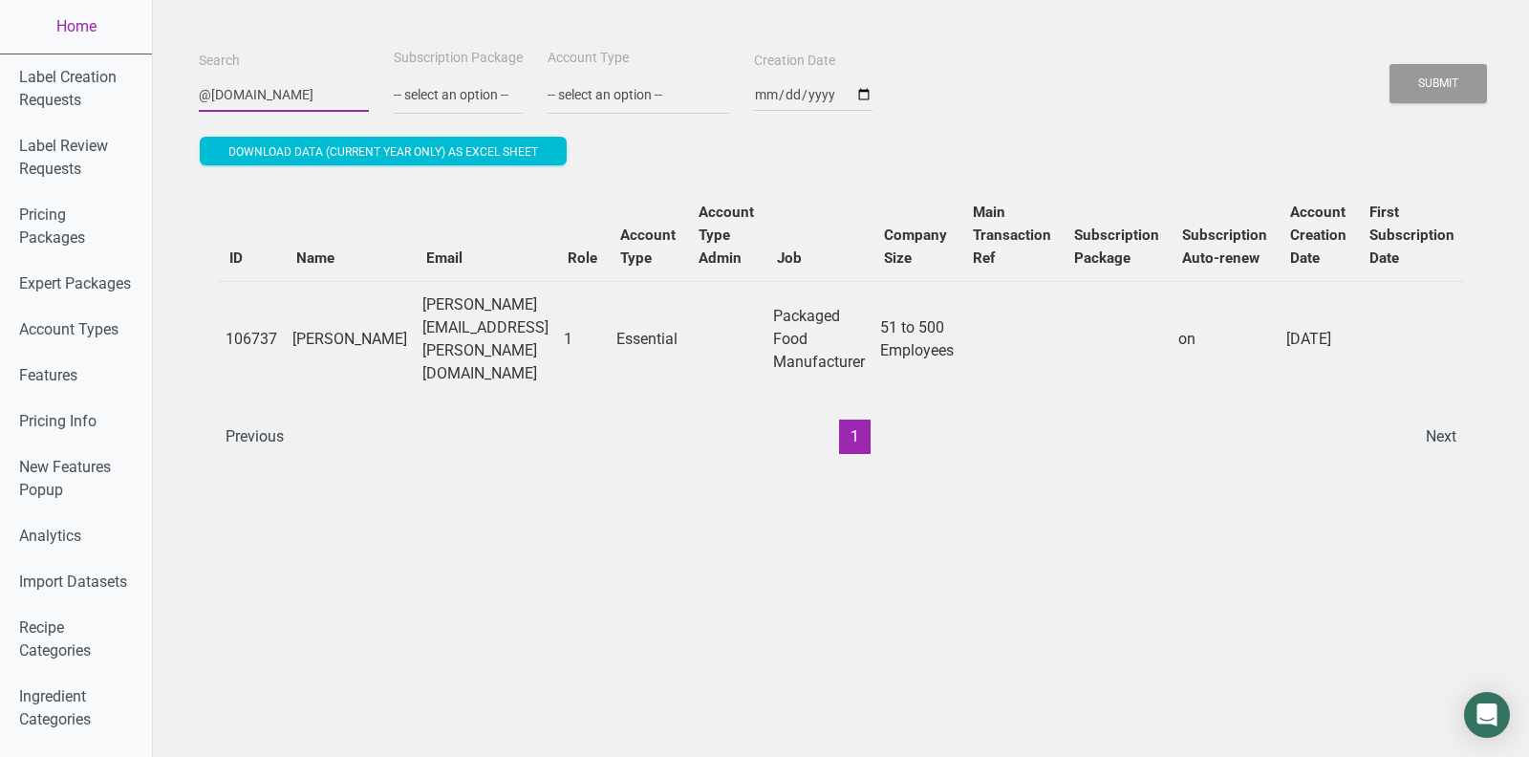
click at [1389, 64] on button "Submit" at bounding box center [1437, 83] width 97 height 39
click at [1415, 72] on button "Submit" at bounding box center [1437, 83] width 97 height 39
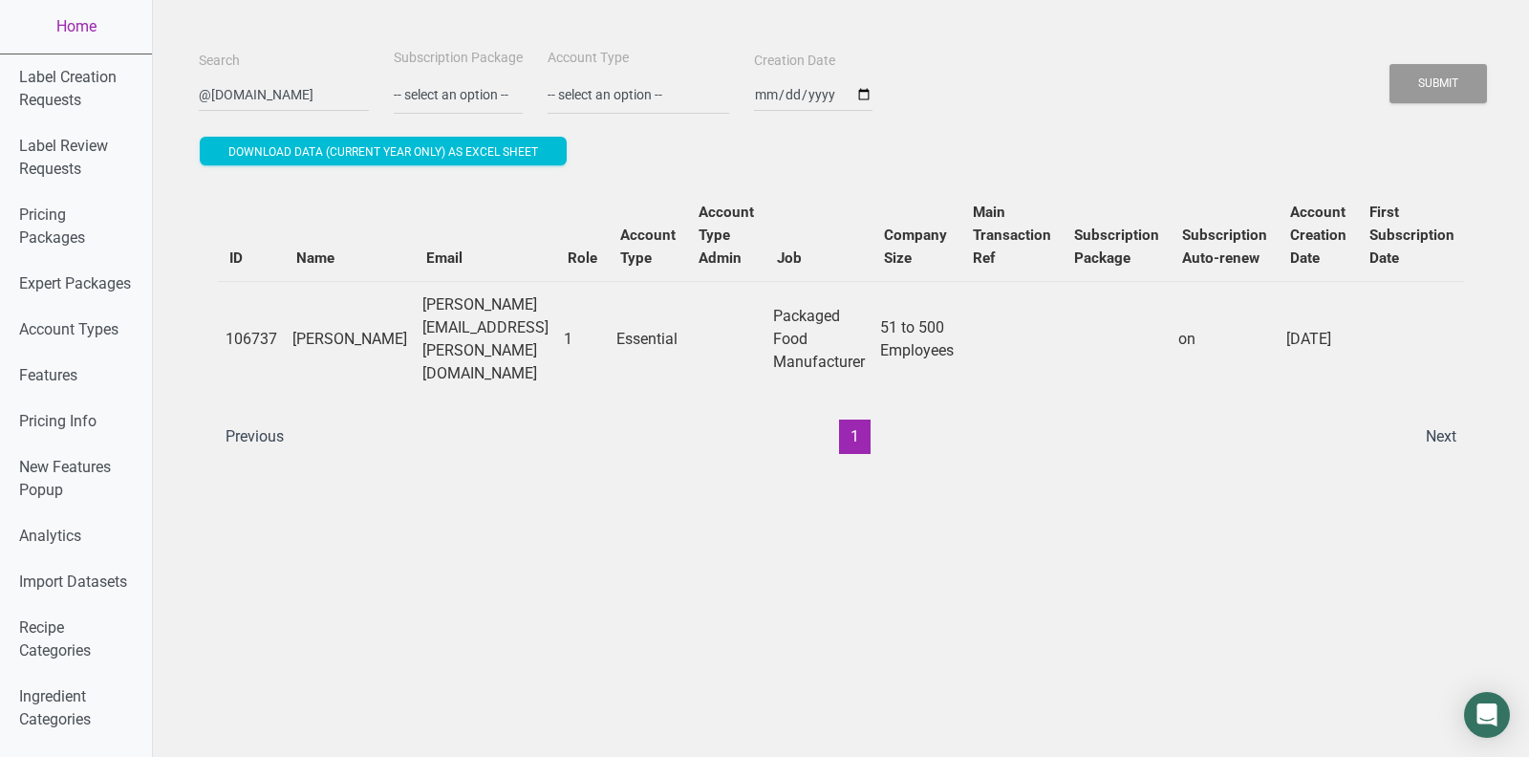
click at [494, 314] on td "[PERSON_NAME][EMAIL_ADDRESS][PERSON_NAME][DOMAIN_NAME]" at bounding box center [485, 339] width 141 height 116
